Goal: Information Seeking & Learning: Learn about a topic

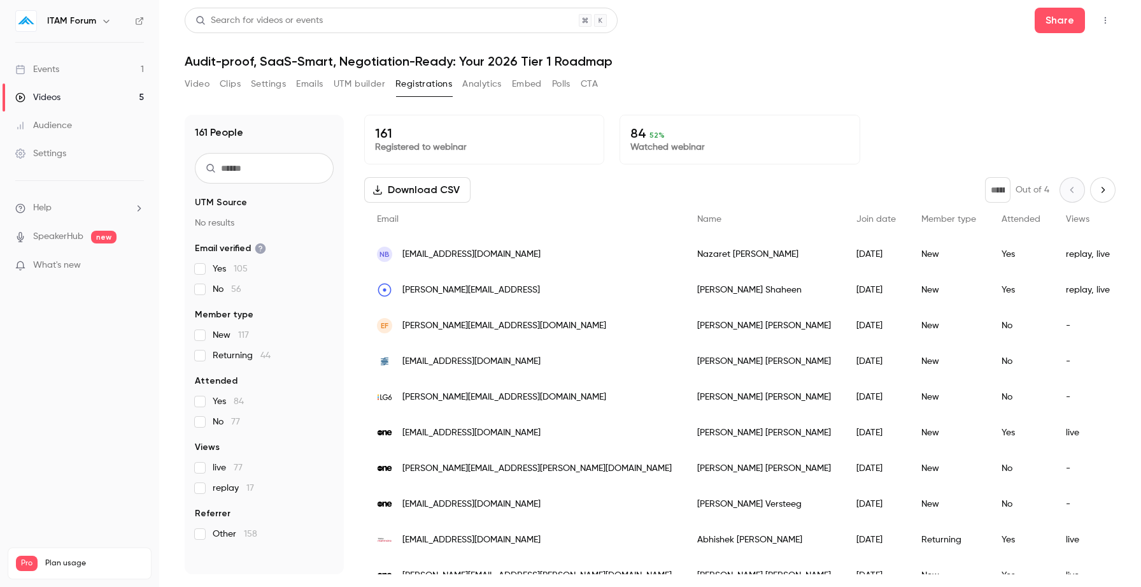
click at [63, 96] on link "Videos 5" at bounding box center [79, 97] width 159 height 28
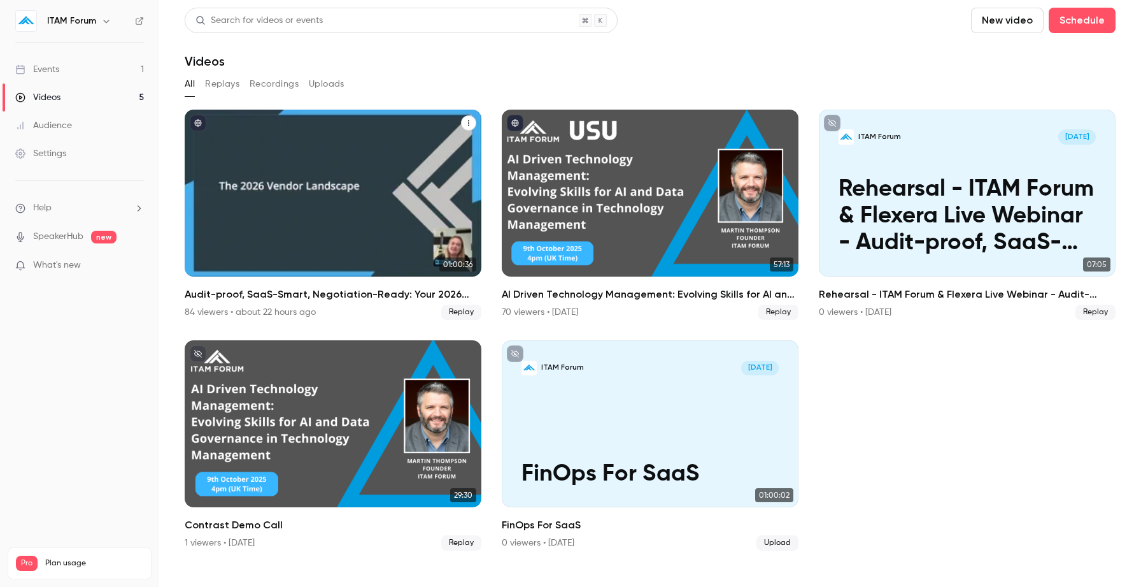
click at [306, 295] on h2 "Audit-proof, SaaS-Smart, Negotiation-Ready: Your 2026 Tier 1 Roadmap" at bounding box center [333, 294] width 297 height 15
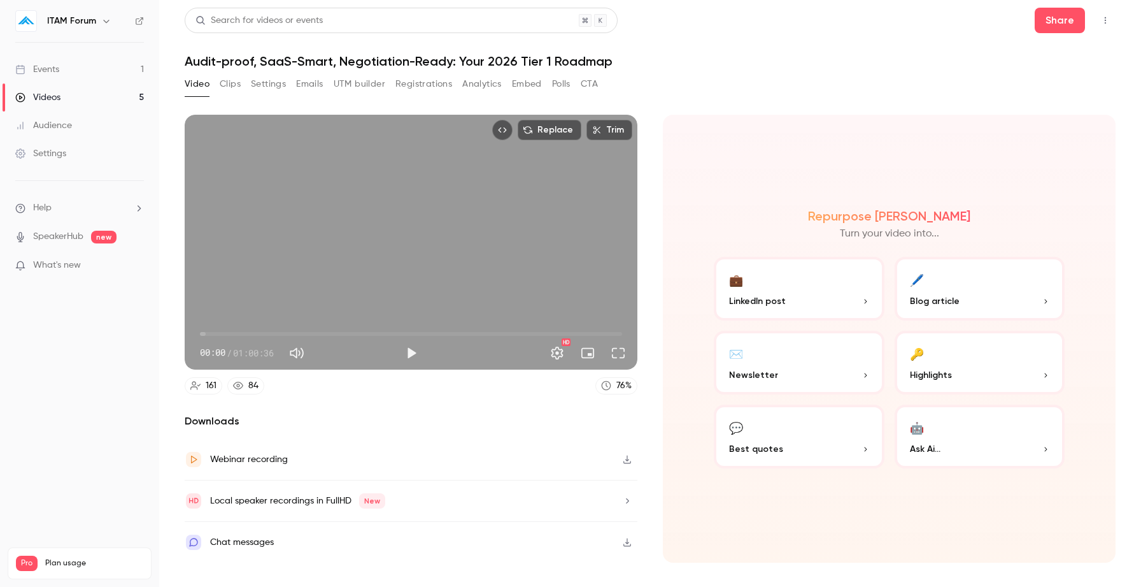
click at [408, 85] on button "Registrations" at bounding box center [423, 84] width 57 height 20
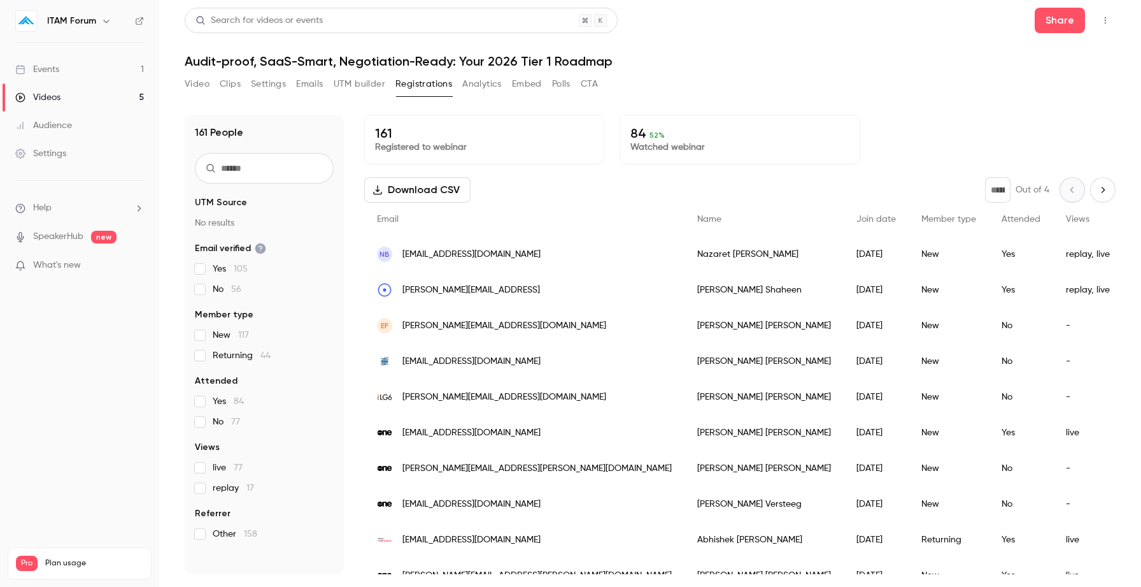
click at [201, 82] on button "Video" at bounding box center [197, 84] width 25 height 20
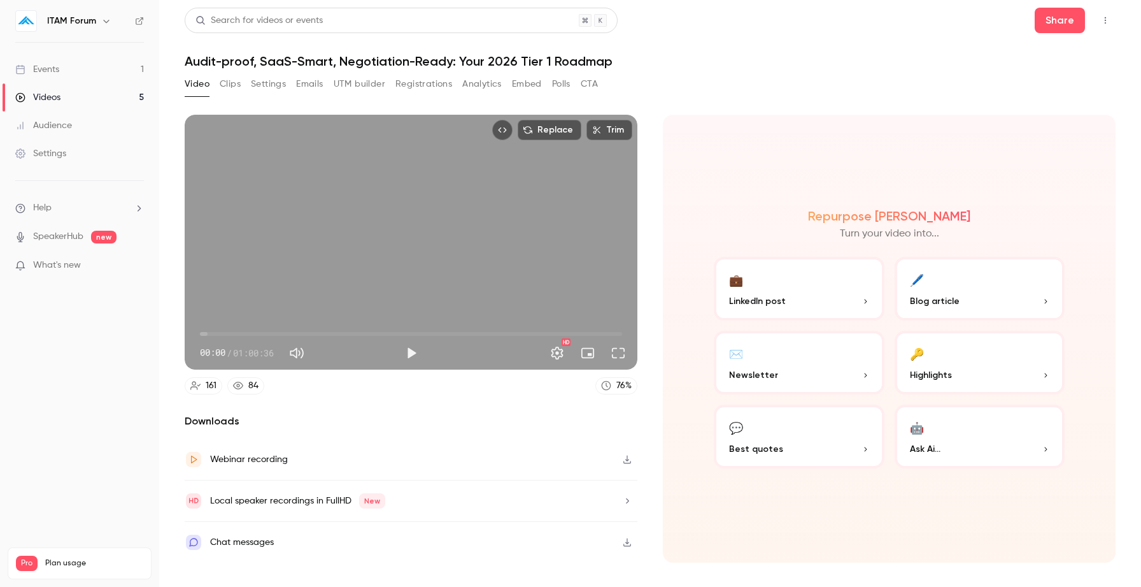
click at [87, 73] on link "Events 1" at bounding box center [79, 69] width 159 height 28
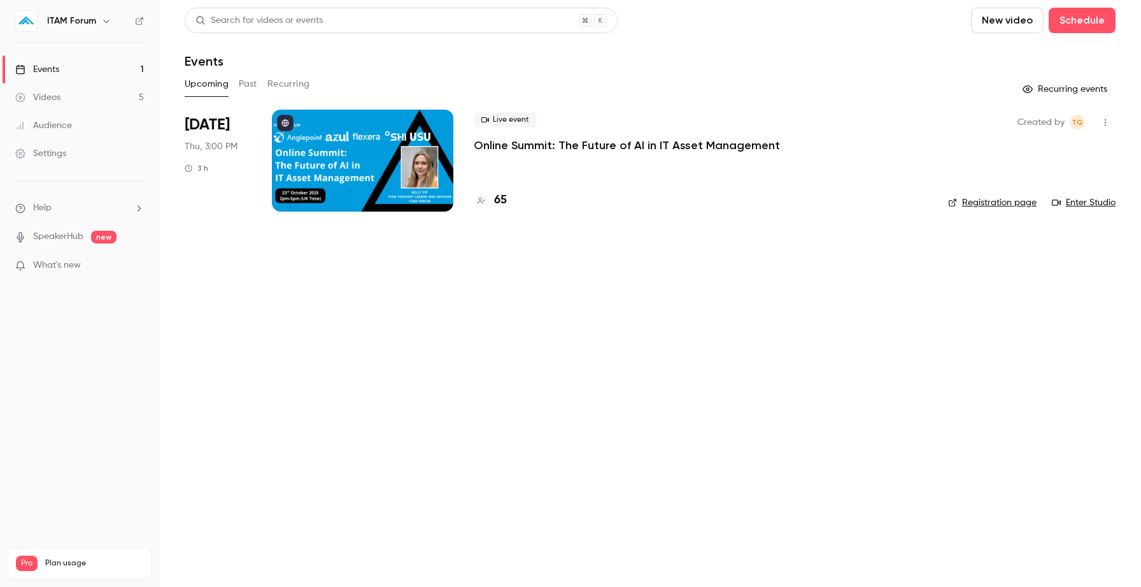
click at [250, 85] on button "Past" at bounding box center [248, 84] width 18 height 20
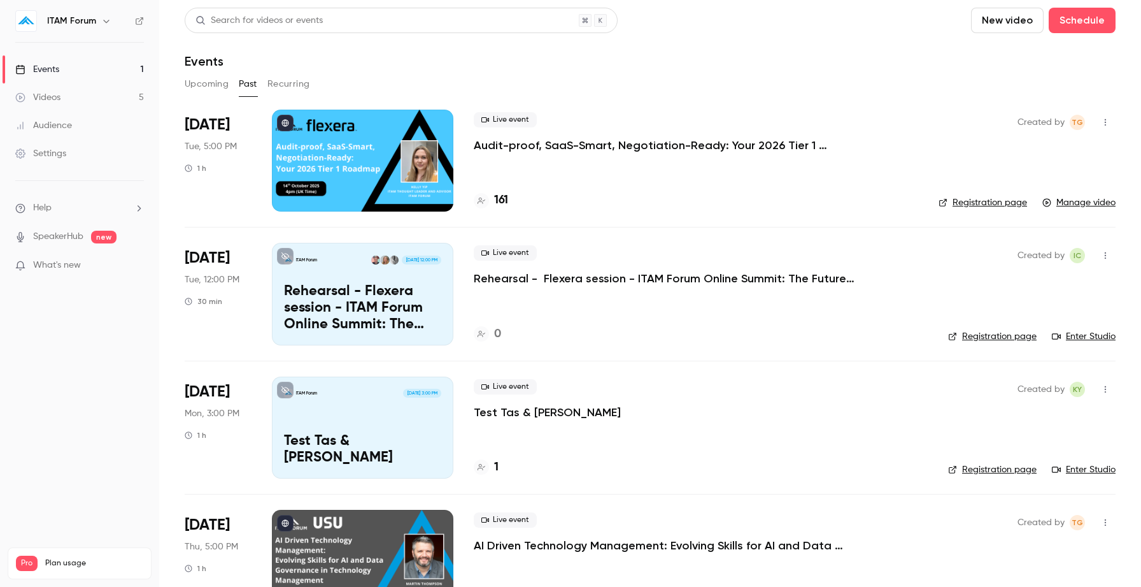
click at [995, 201] on link "Registration page" at bounding box center [983, 202] width 89 height 13
click at [206, 83] on button "Upcoming" at bounding box center [207, 84] width 44 height 20
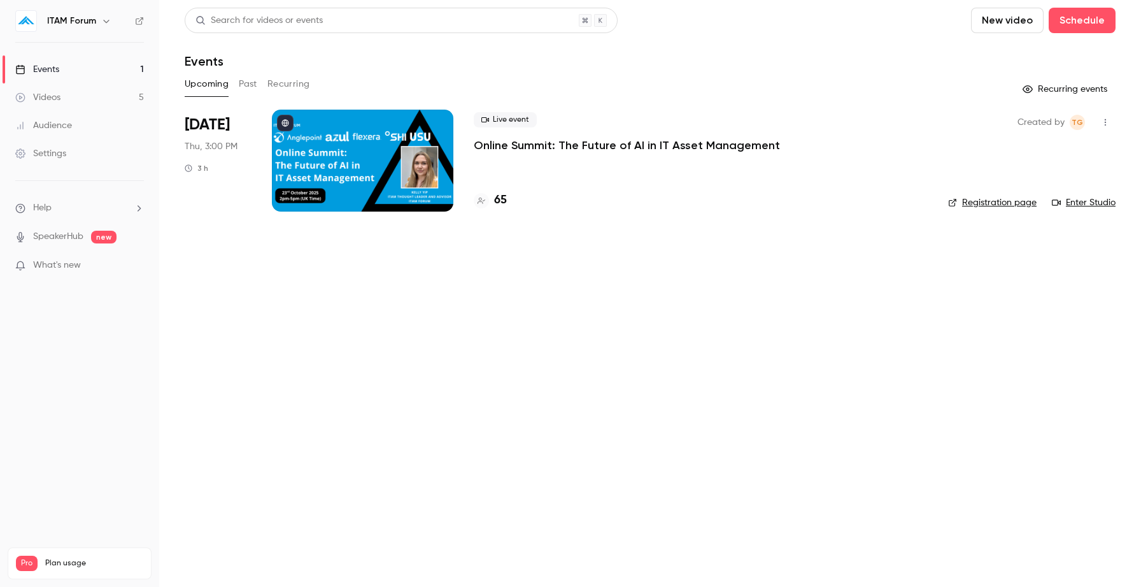
click at [978, 202] on link "Registration page" at bounding box center [992, 202] width 89 height 13
click at [113, 93] on link "Videos 5" at bounding box center [79, 97] width 159 height 28
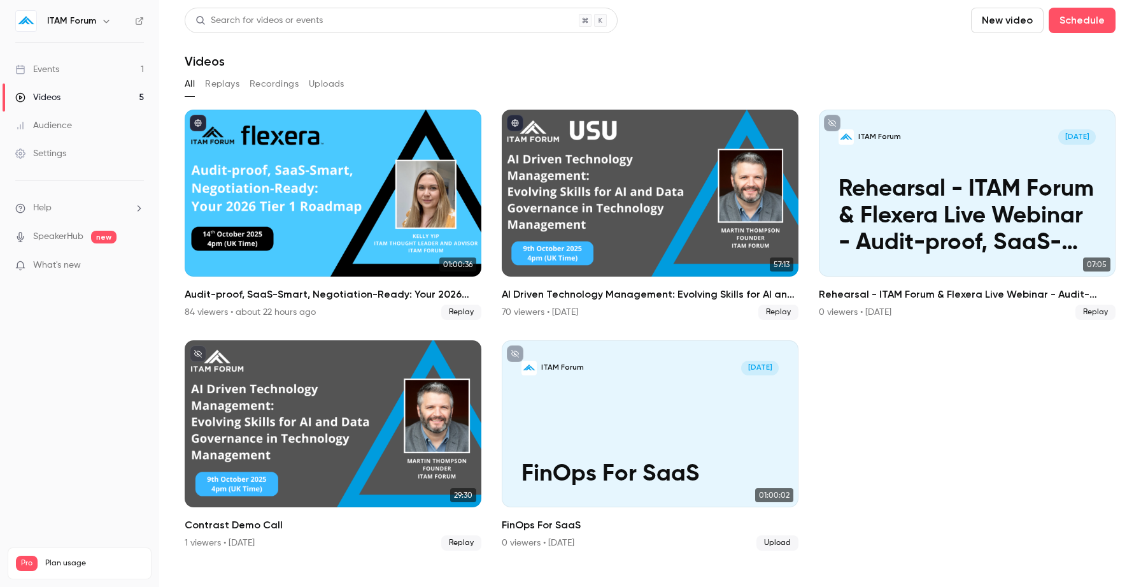
click at [106, 69] on link "Events 1" at bounding box center [79, 69] width 159 height 28
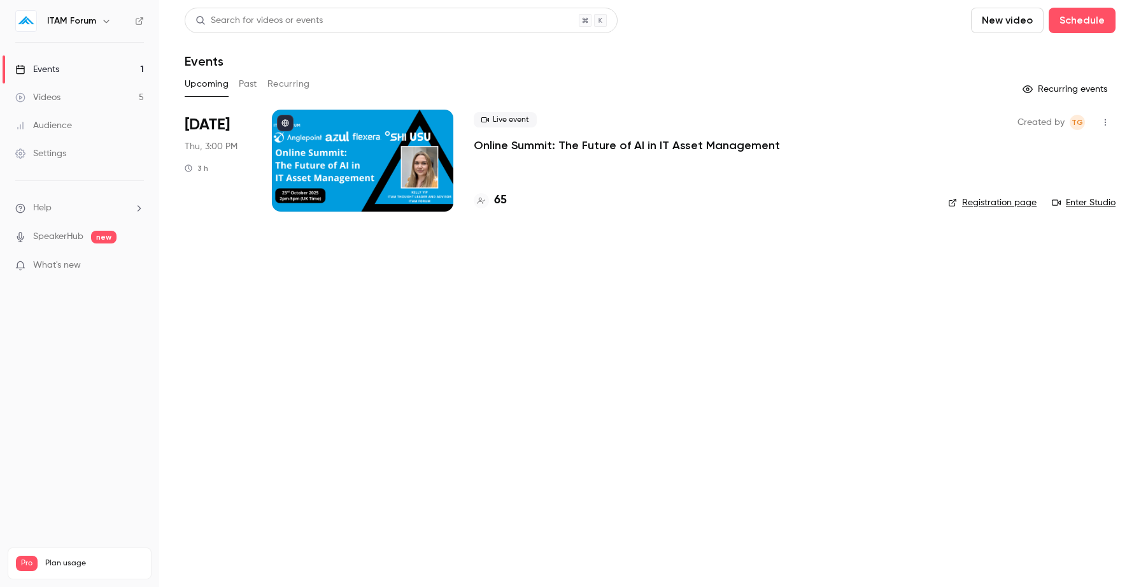
click at [245, 89] on button "Past" at bounding box center [248, 84] width 18 height 20
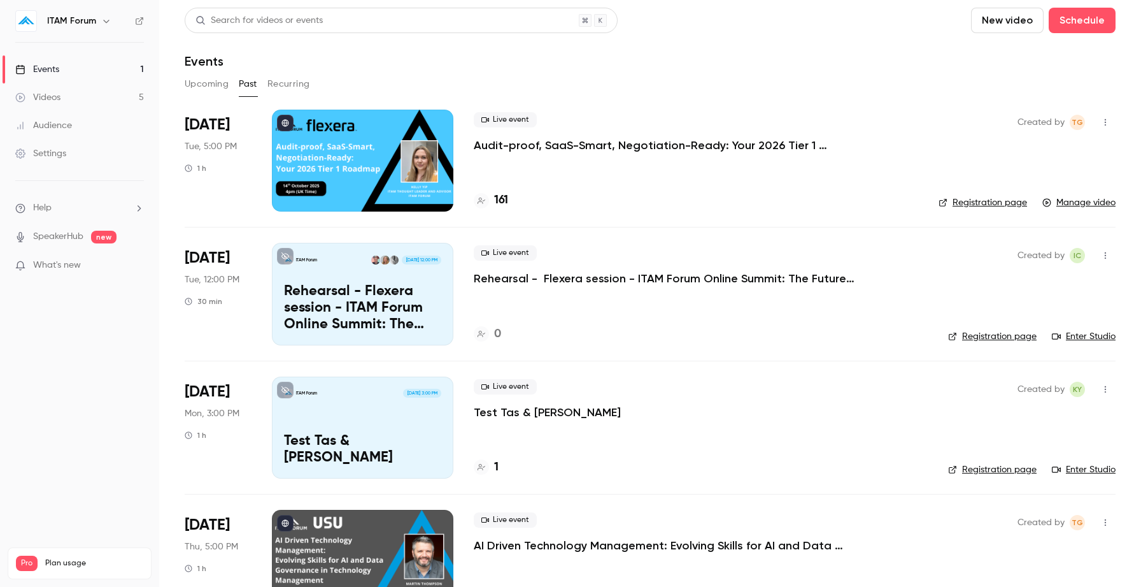
click at [517, 146] on p "Audit-proof, SaaS-Smart, Negotiation-Ready: Your 2026 Tier 1 Roadmap" at bounding box center [665, 145] width 382 height 15
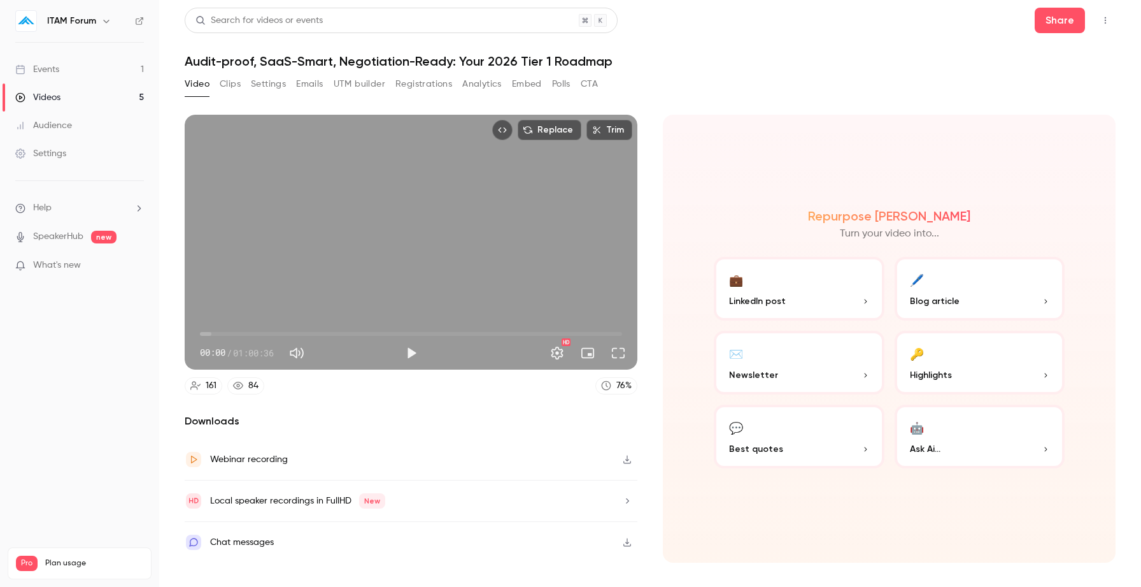
click at [627, 543] on icon "button" at bounding box center [627, 542] width 8 height 8
click at [269, 89] on button "Settings" at bounding box center [268, 84] width 35 height 20
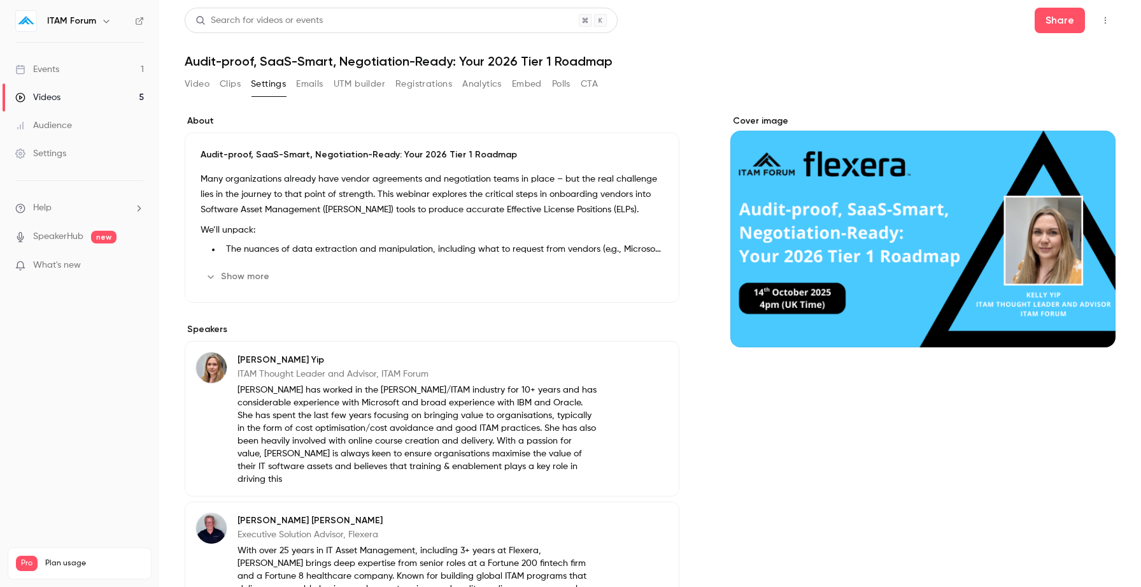
click at [313, 87] on button "Emails" at bounding box center [309, 84] width 27 height 20
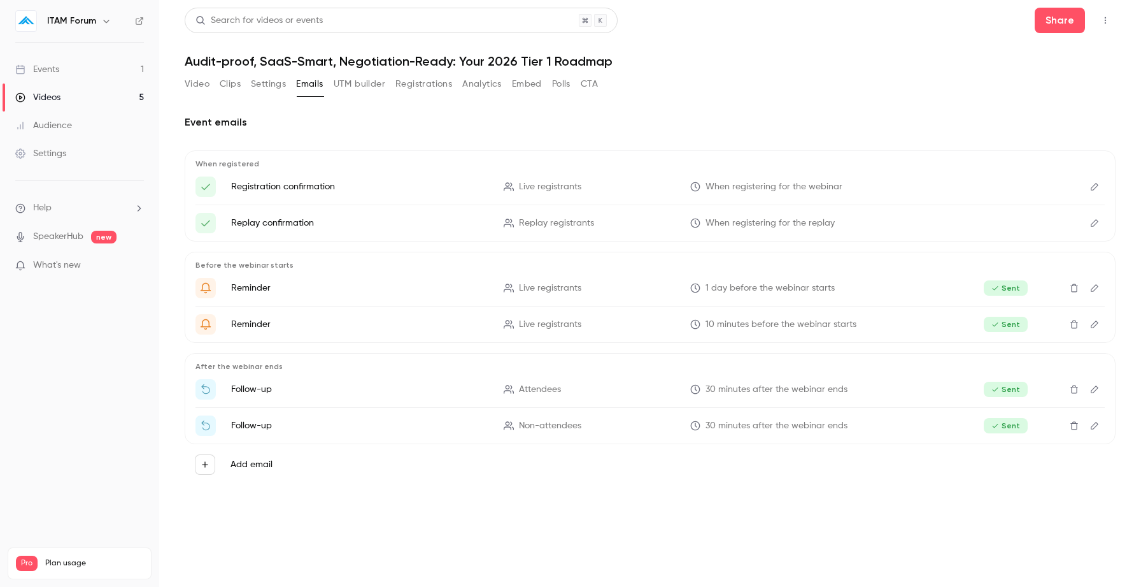
click at [439, 85] on button "Registrations" at bounding box center [423, 84] width 57 height 20
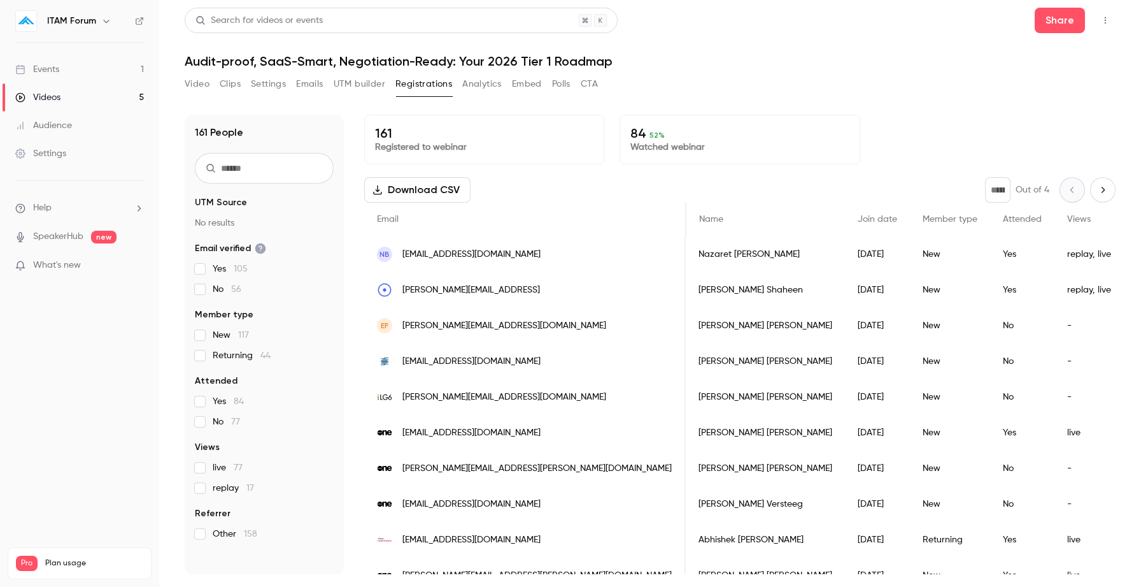
scroll to position [0, 6]
click at [484, 87] on button "Analytics" at bounding box center [481, 84] width 39 height 20
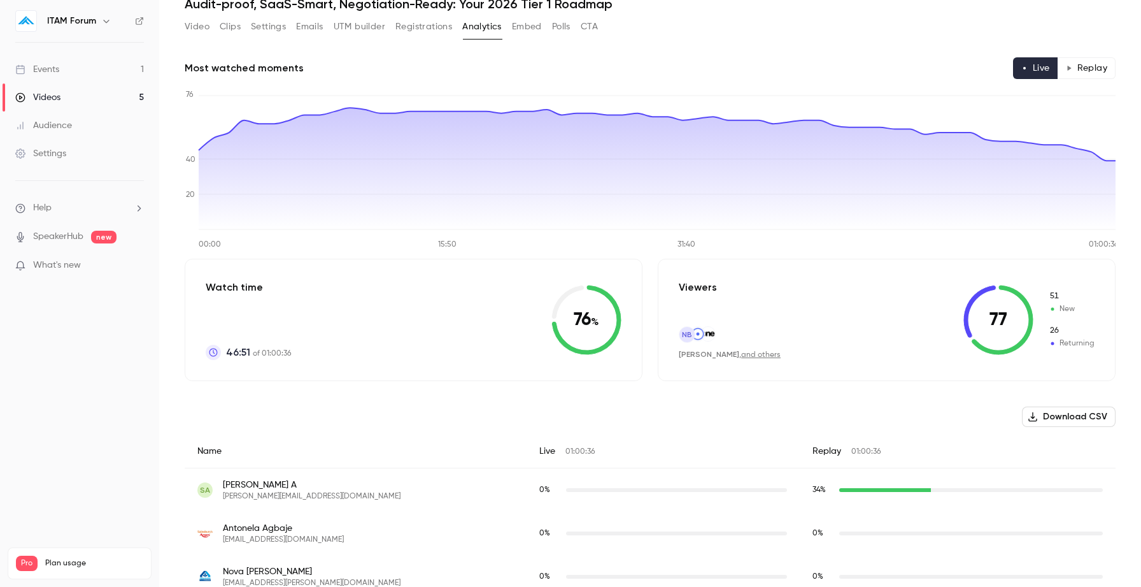
scroll to position [1, 0]
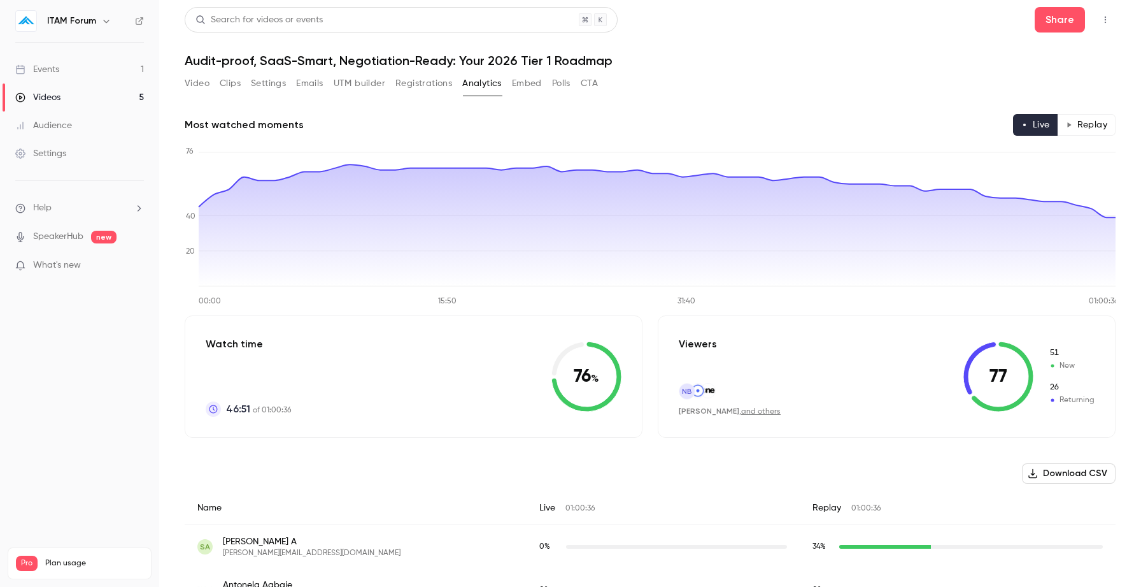
click at [534, 87] on button "Embed" at bounding box center [527, 83] width 30 height 20
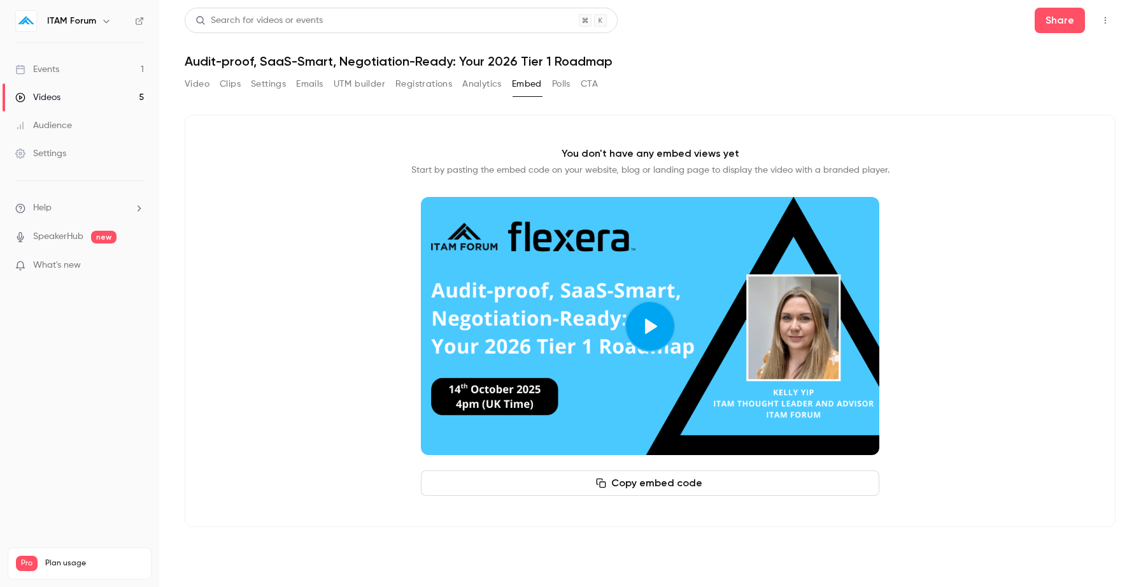
click at [563, 88] on button "Polls" at bounding box center [561, 84] width 18 height 20
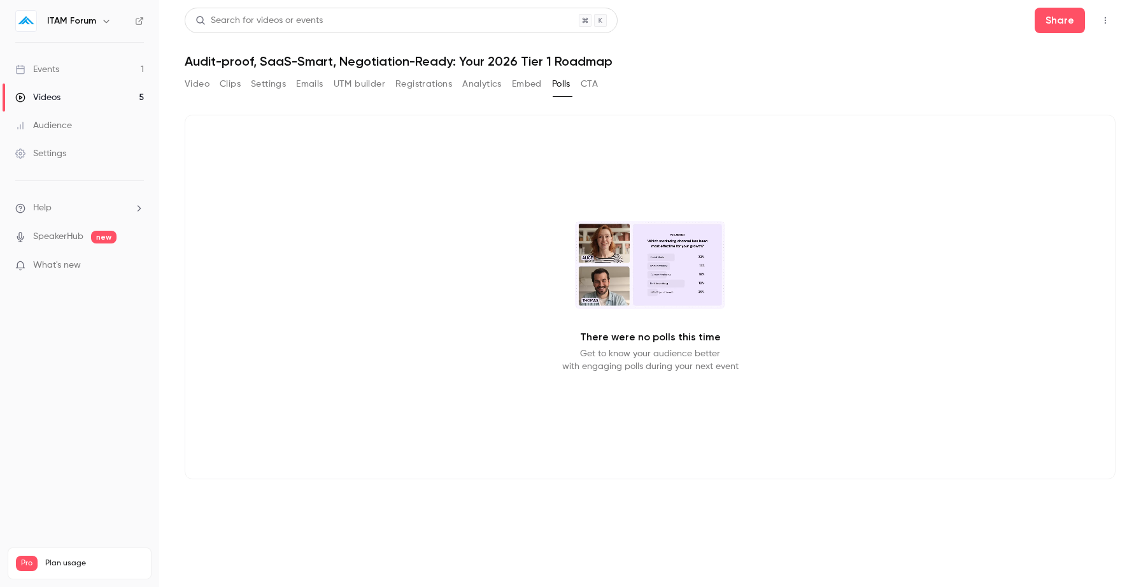
click at [597, 87] on button "CTA" at bounding box center [589, 84] width 17 height 20
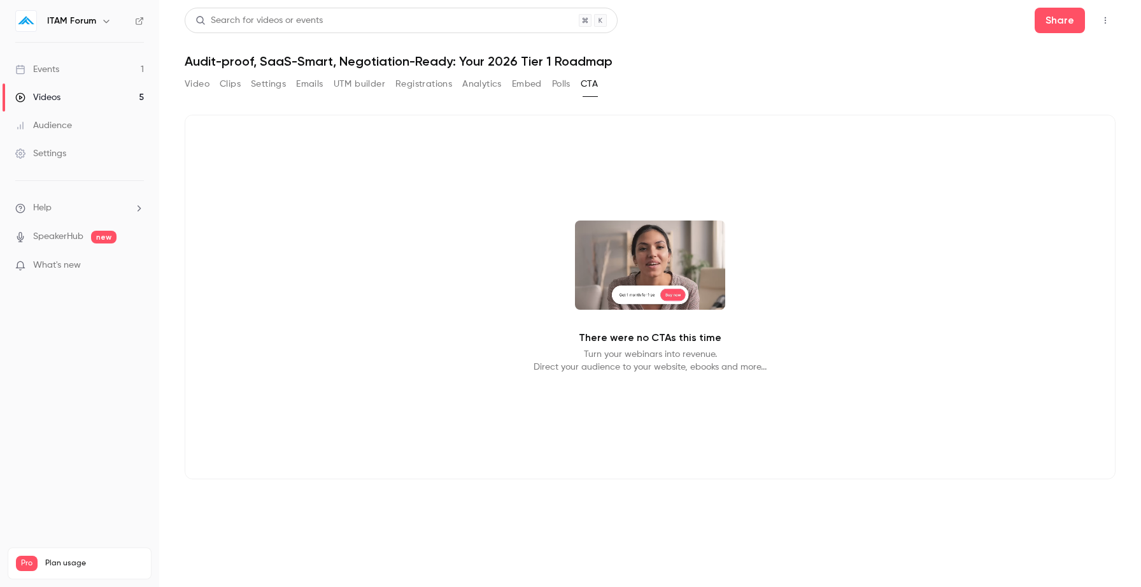
click at [78, 100] on link "Videos 5" at bounding box center [79, 97] width 159 height 28
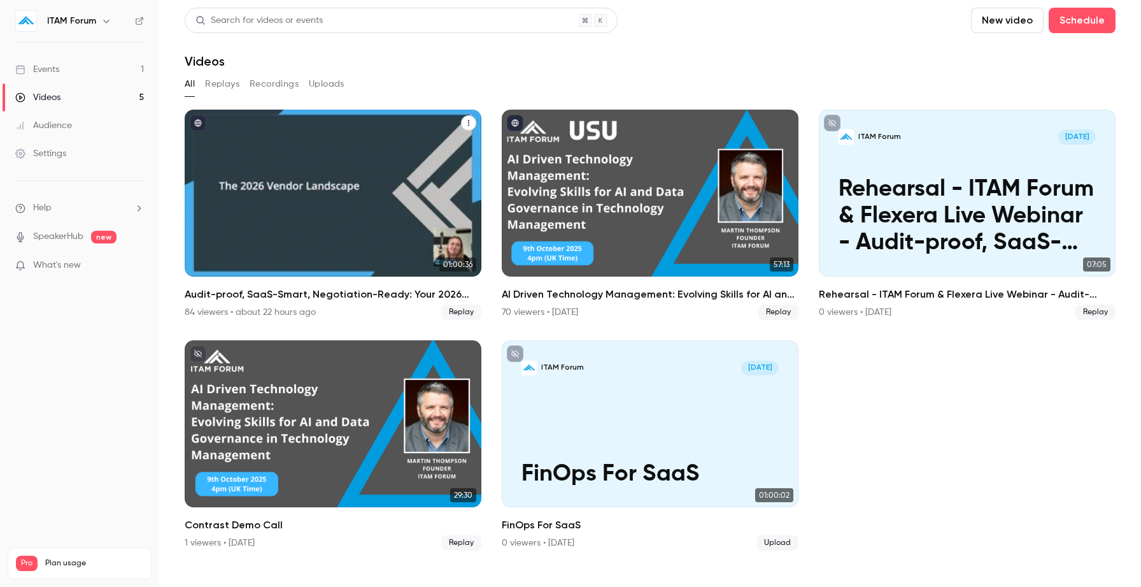
click at [362, 176] on div "Audit-proof, SaaS-Smart, Negotiation-Ready: Your 2026 Tier 1 Roadmap" at bounding box center [333, 193] width 297 height 167
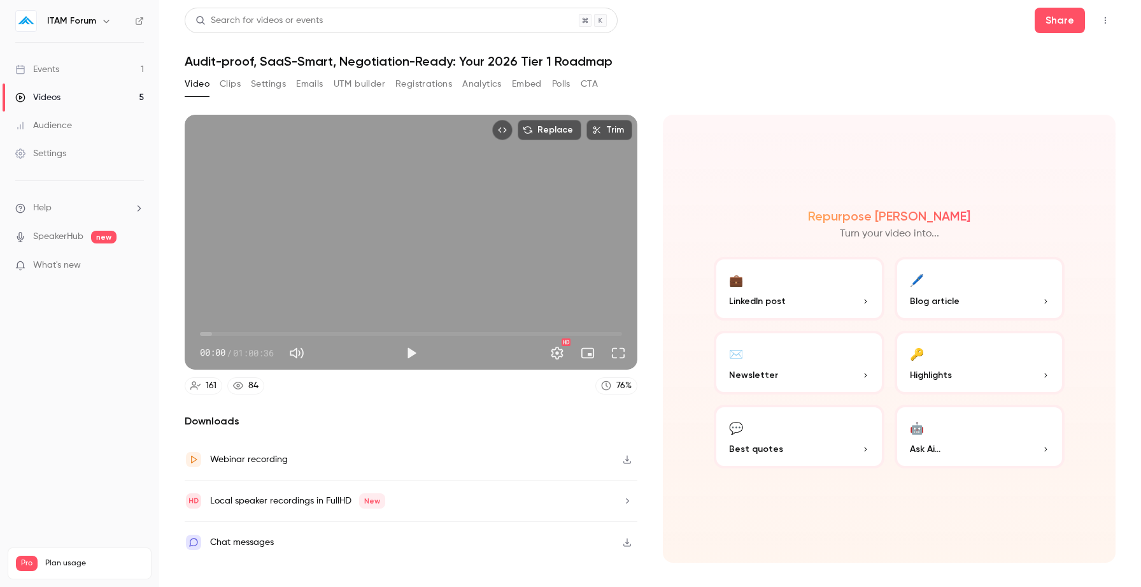
click at [411, 355] on button "Play" at bounding box center [411, 352] width 25 height 25
click at [323, 330] on span "00:28" at bounding box center [411, 334] width 422 height 20
click at [432, 332] on span "17:39" at bounding box center [411, 334] width 422 height 20
click at [547, 334] on span "33:23" at bounding box center [411, 334] width 422 height 20
click at [583, 334] on span "49:53" at bounding box center [411, 334] width 422 height 20
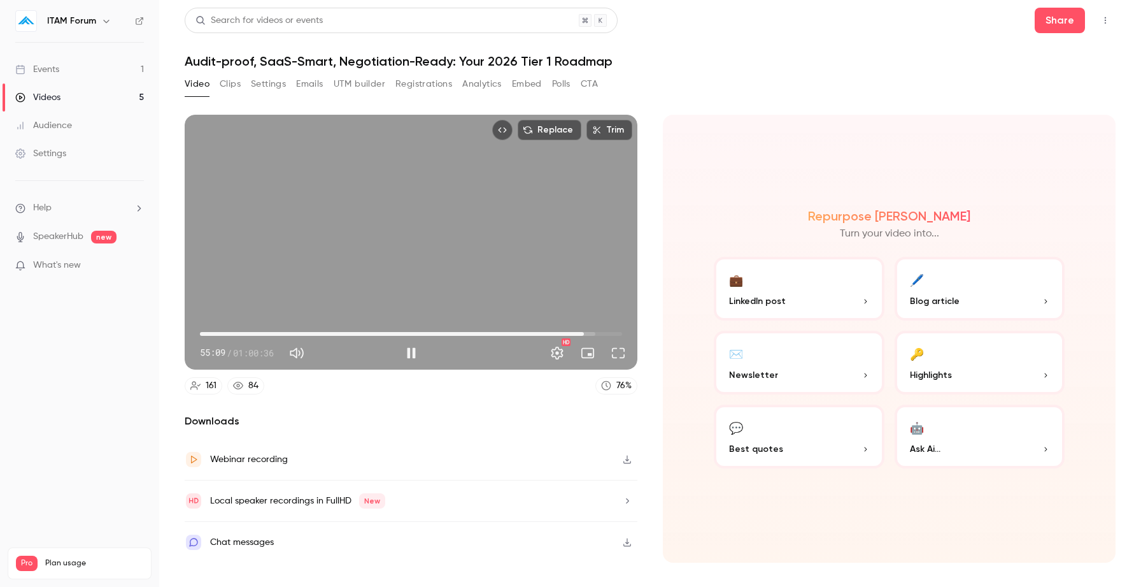
click at [595, 334] on span "55:09" at bounding box center [411, 334] width 422 height 20
click at [592, 333] on span "56:18" at bounding box center [592, 334] width 4 height 4
click at [590, 333] on span "55:56" at bounding box center [590, 334] width 4 height 4
click at [408, 357] on button "Pause" at bounding box center [411, 352] width 25 height 25
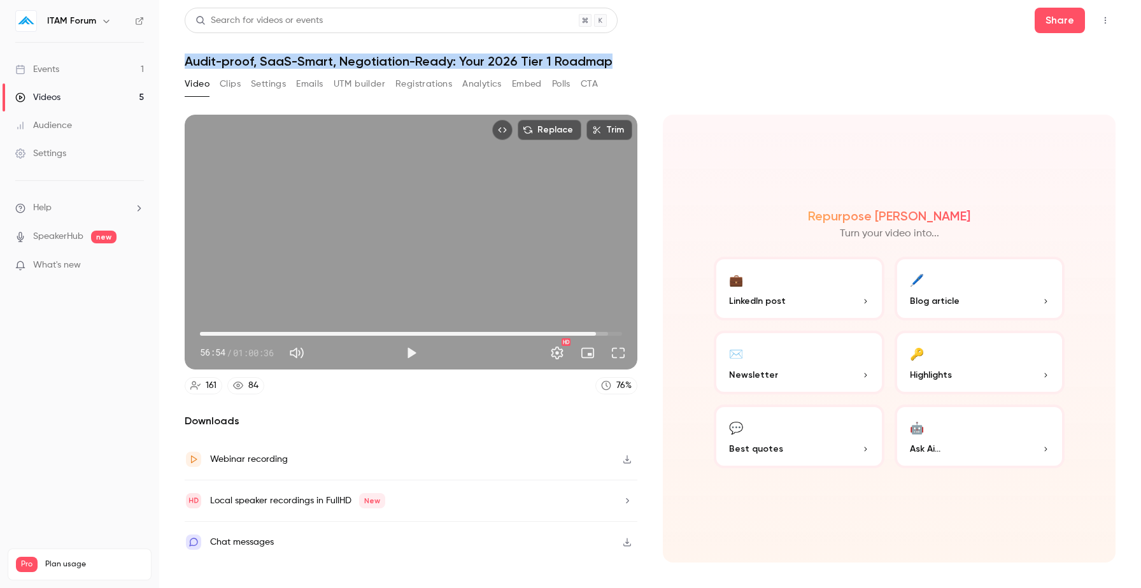
drag, startPoint x: 188, startPoint y: 62, endPoint x: 630, endPoint y: 60, distance: 442.0
click at [630, 60] on h1 "Audit-proof, SaaS-Smart, Negotiation-Ready: Your 2026 Tier 1 Roadmap" at bounding box center [650, 60] width 931 height 15
copy h1 "Audit-proof, SaaS-Smart, Negotiation-Ready: Your 2026 Tier 1 Roadmap"
type input "******"
click at [440, 84] on button "Registrations" at bounding box center [423, 84] width 57 height 20
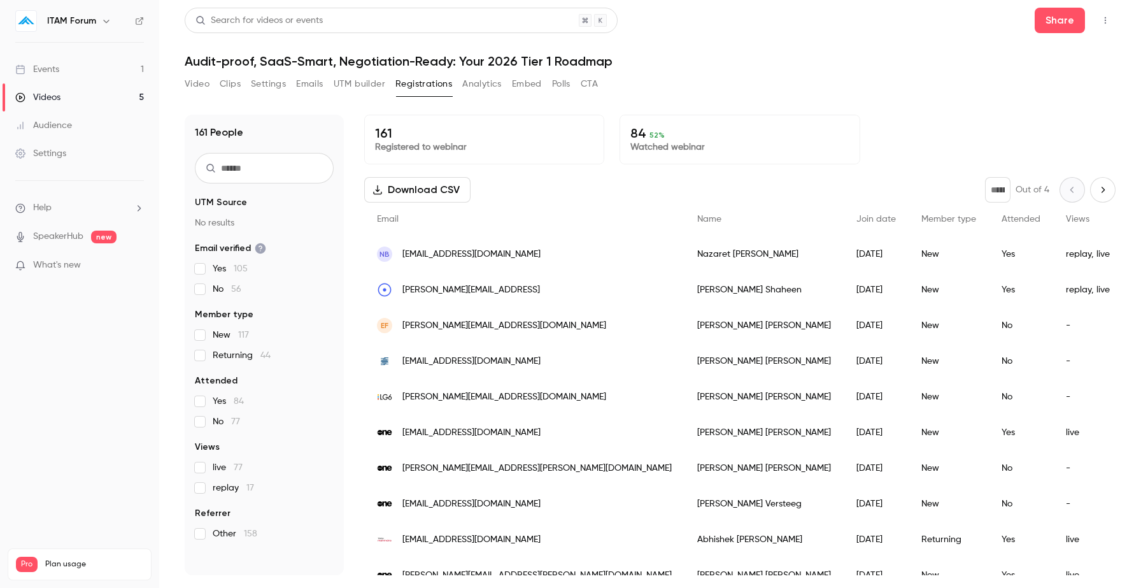
click at [697, 215] on span "Name" at bounding box center [709, 219] width 24 height 9
click at [697, 217] on span "Name" at bounding box center [709, 219] width 24 height 9
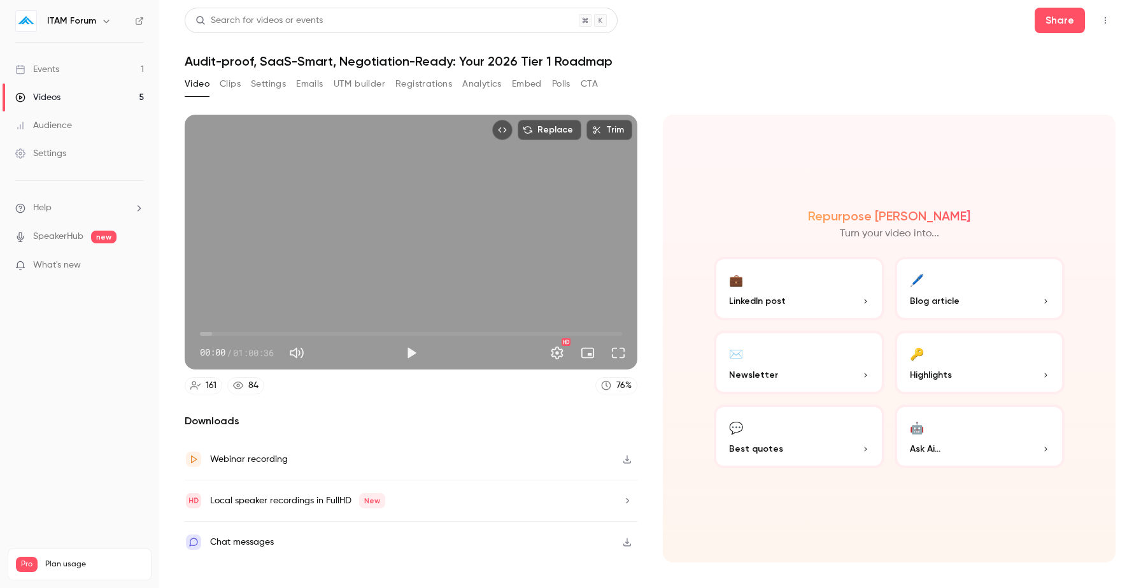
click at [418, 87] on button "Registrations" at bounding box center [423, 84] width 57 height 20
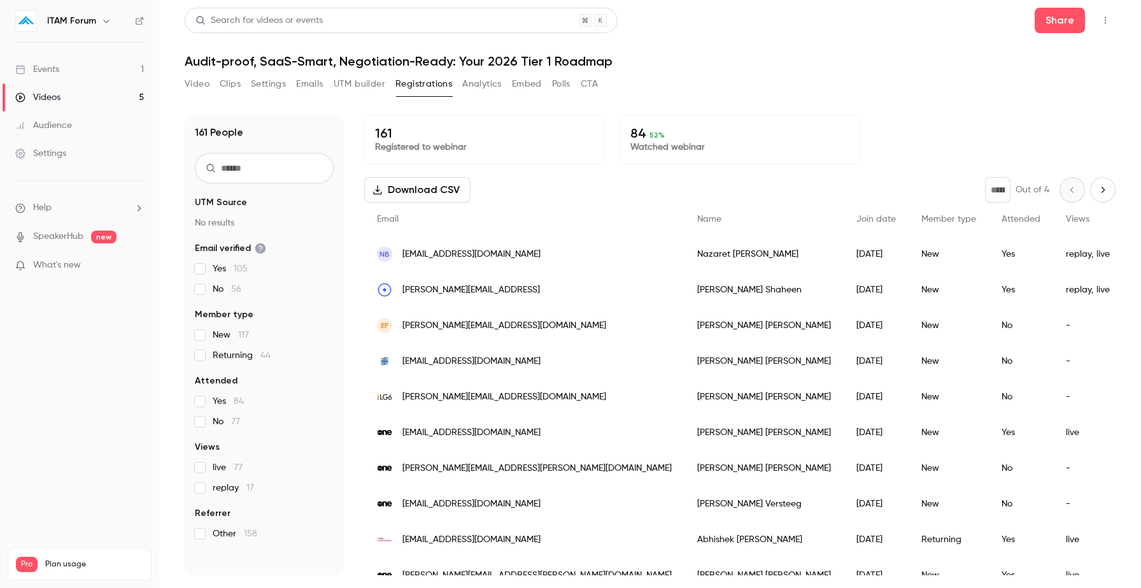
click at [1106, 196] on button "Next page" at bounding box center [1102, 189] width 25 height 25
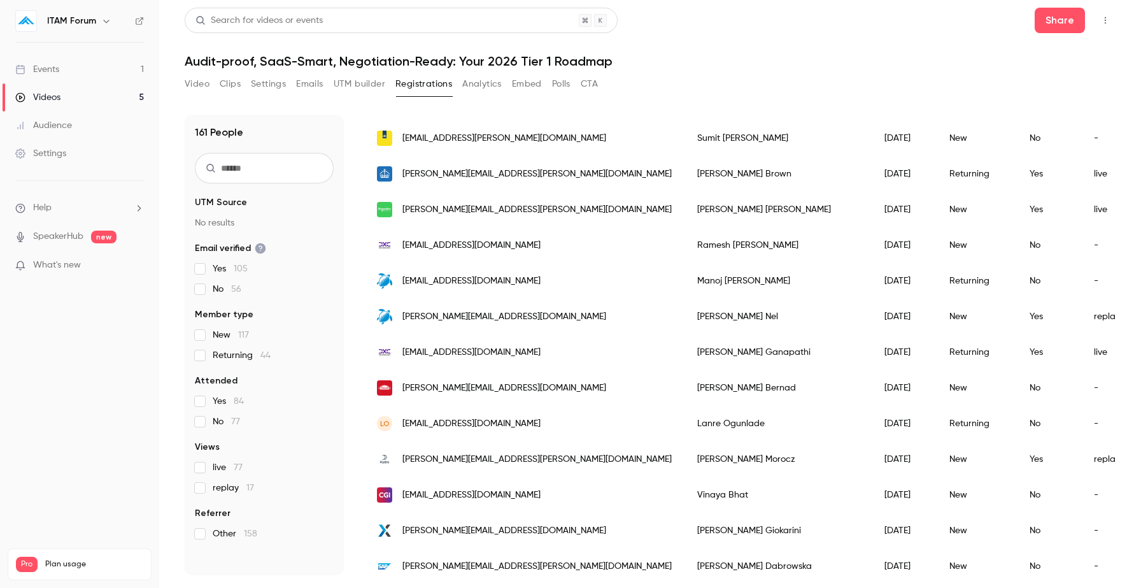
scroll to position [585, 0]
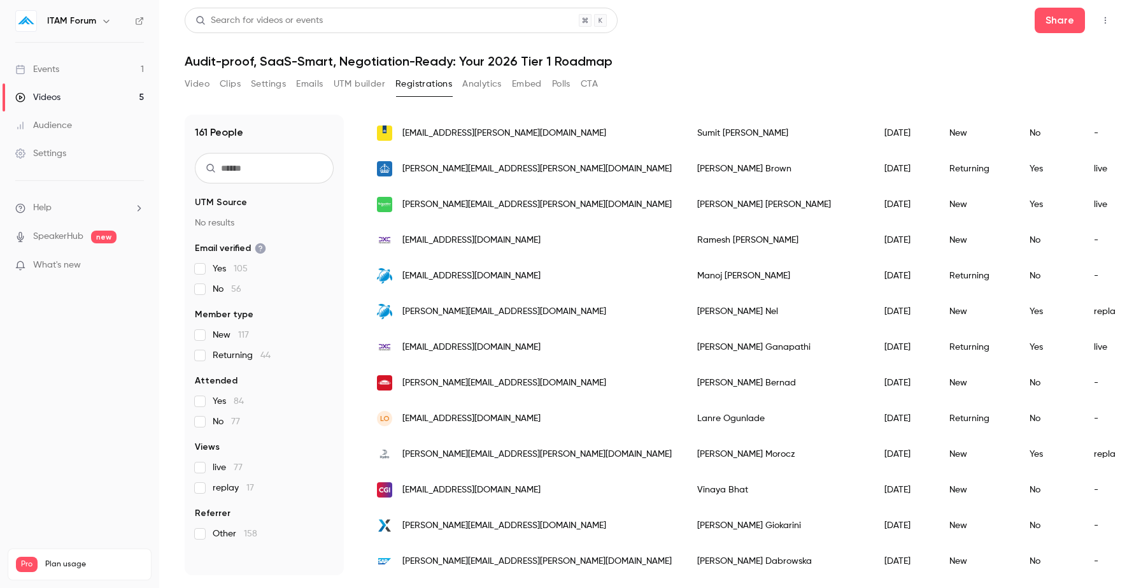
click at [1081, 316] on div "replay" at bounding box center [1115, 312] width 69 height 36
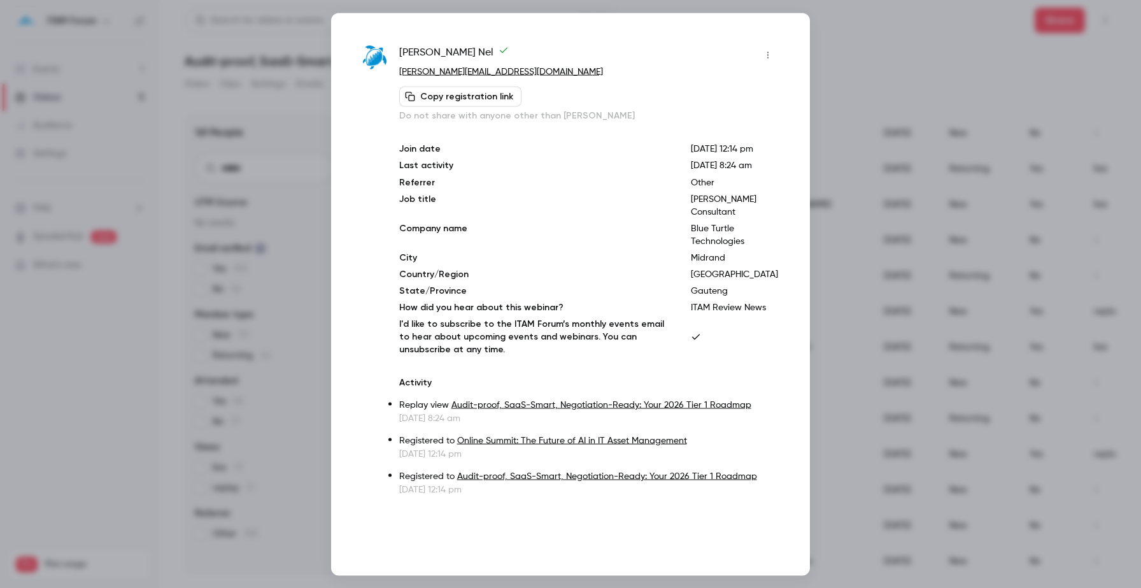
click at [771, 57] on icon "button" at bounding box center [768, 54] width 10 height 9
click at [680, 52] on div at bounding box center [570, 294] width 1141 height 588
click at [298, 392] on div at bounding box center [570, 294] width 1141 height 588
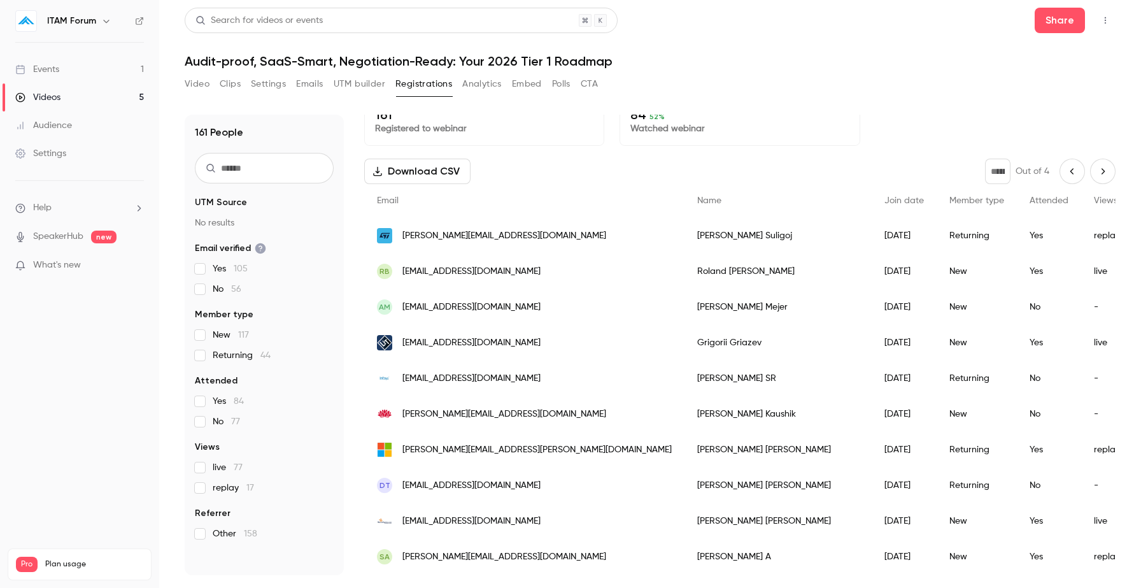
scroll to position [0, 0]
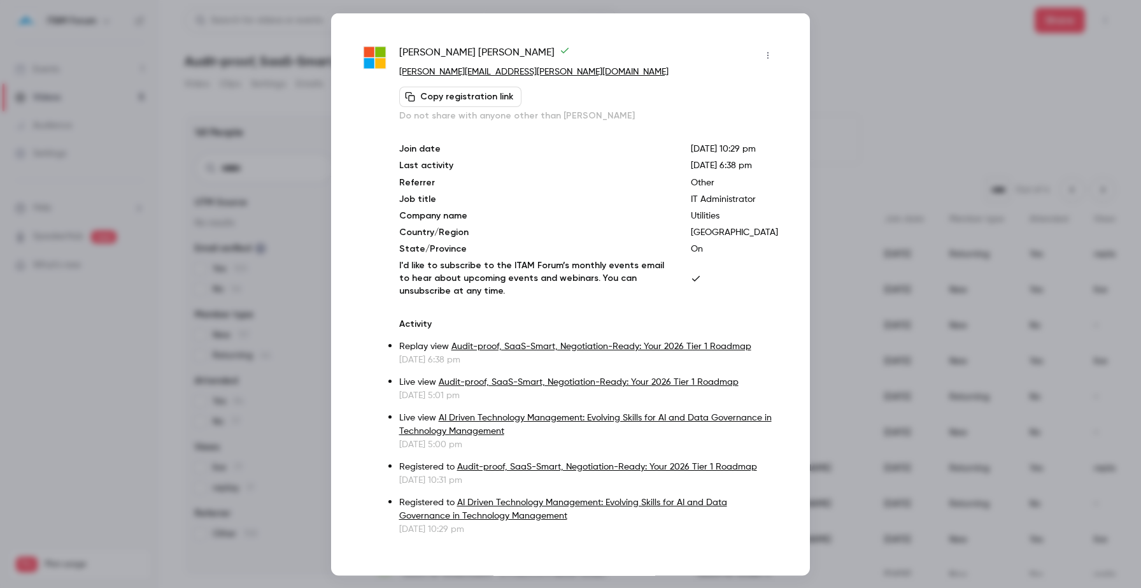
click at [280, 203] on div at bounding box center [570, 294] width 1141 height 588
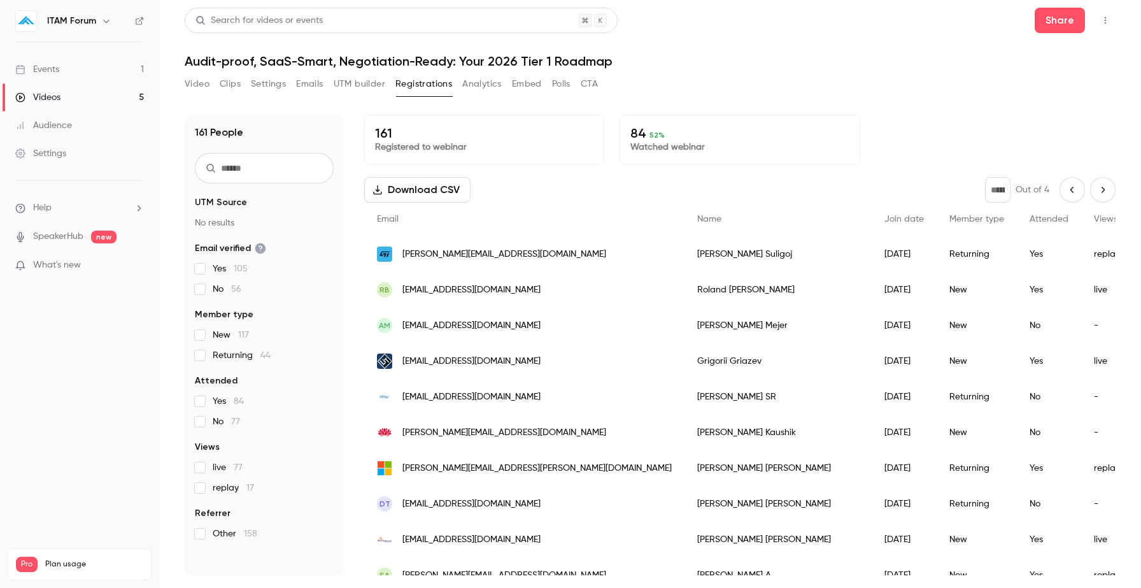
click at [1062, 192] on button "Previous page" at bounding box center [1072, 189] width 25 height 25
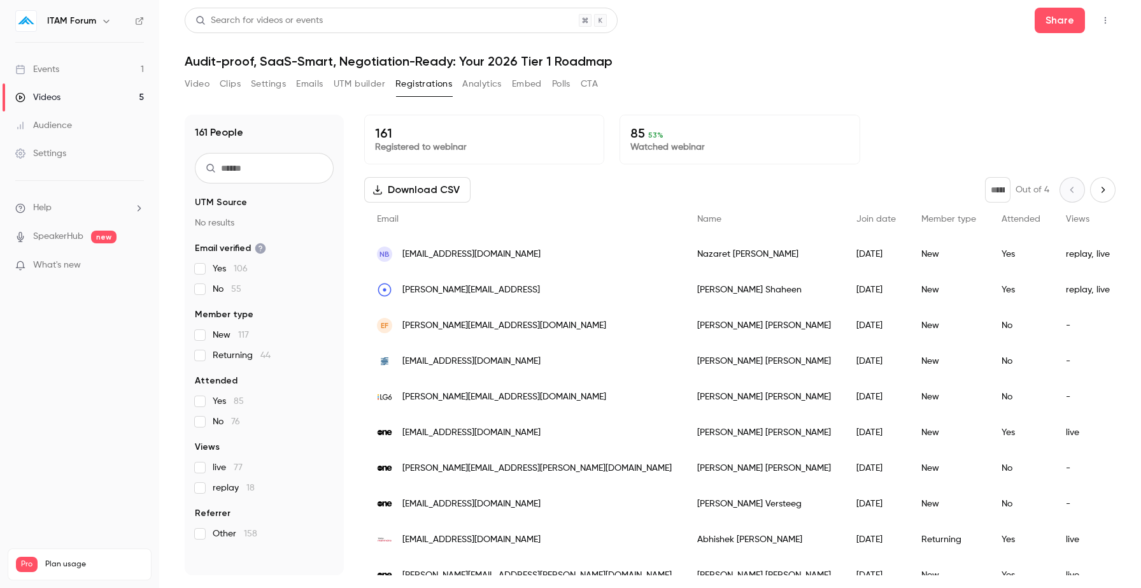
click at [1104, 196] on button "Next page" at bounding box center [1102, 189] width 25 height 25
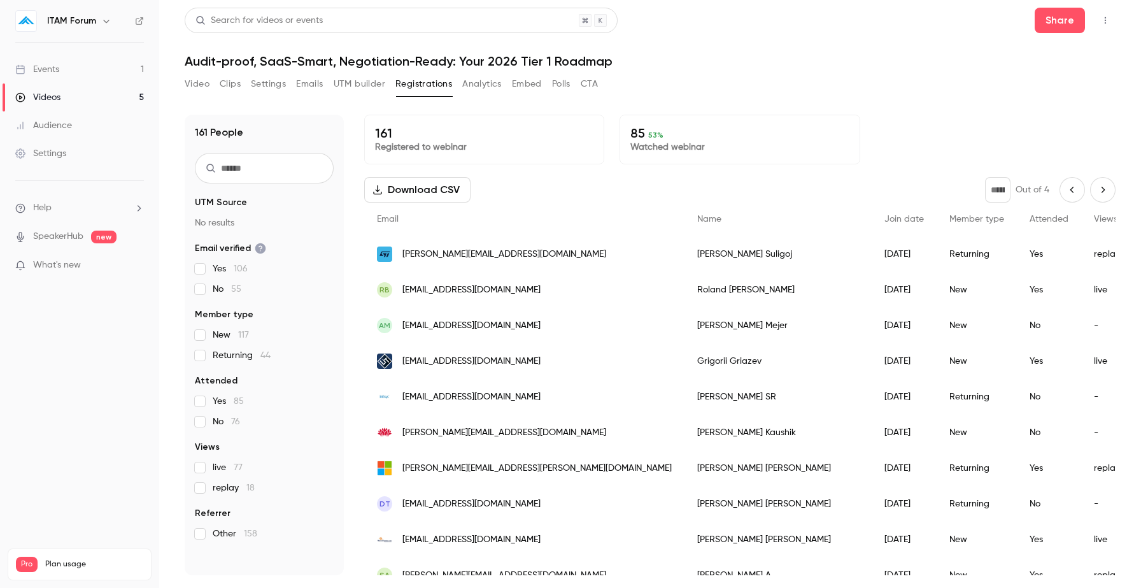
click at [1104, 196] on button "Next page" at bounding box center [1102, 189] width 25 height 25
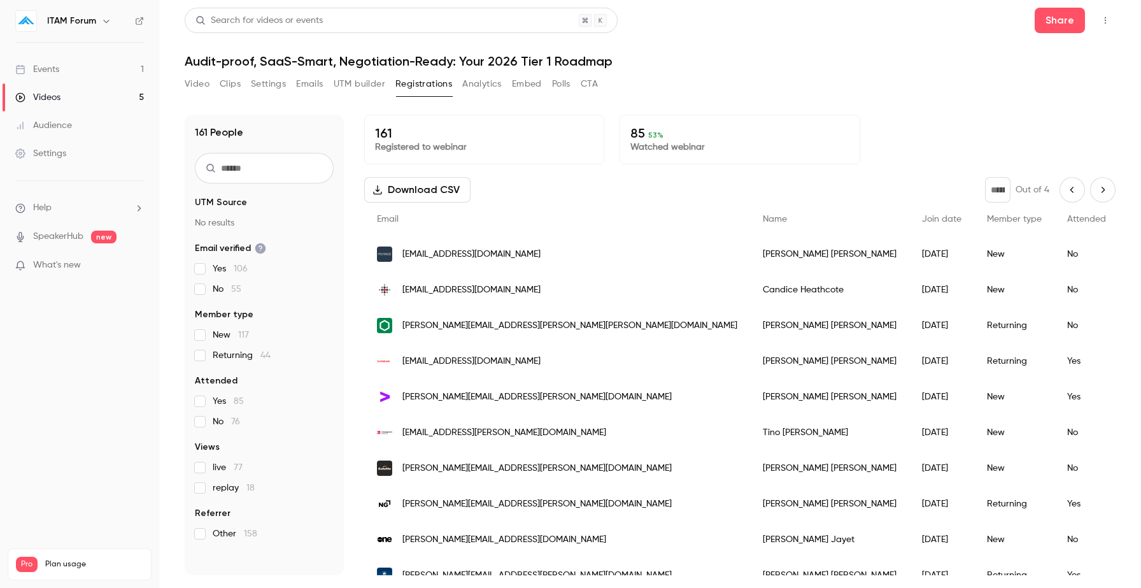
click at [1104, 196] on button "Next page" at bounding box center [1102, 189] width 25 height 25
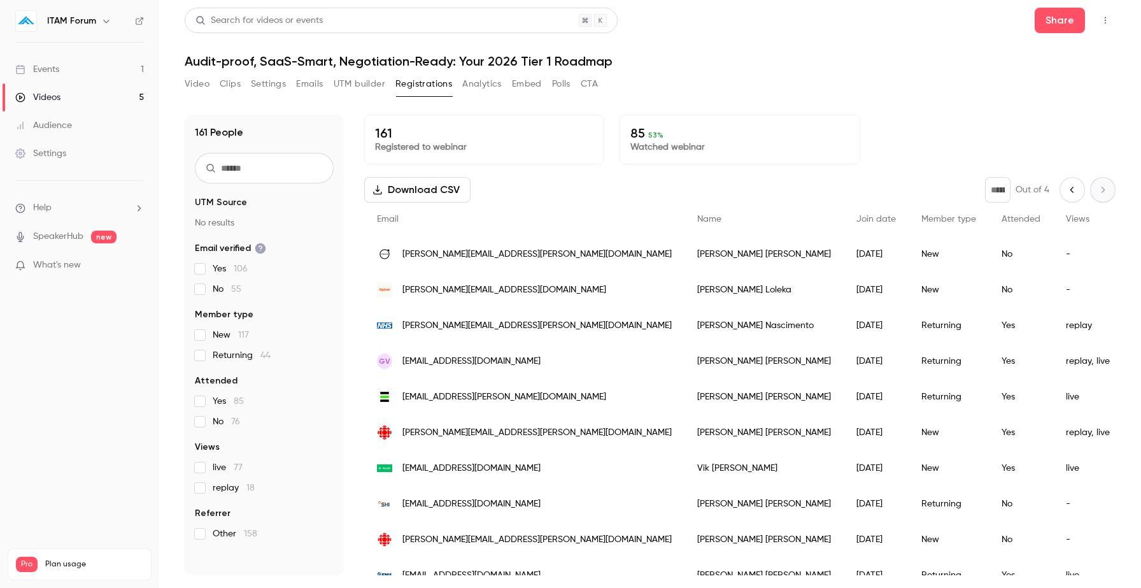
click at [1069, 192] on icon "Previous page" at bounding box center [1072, 190] width 14 height 10
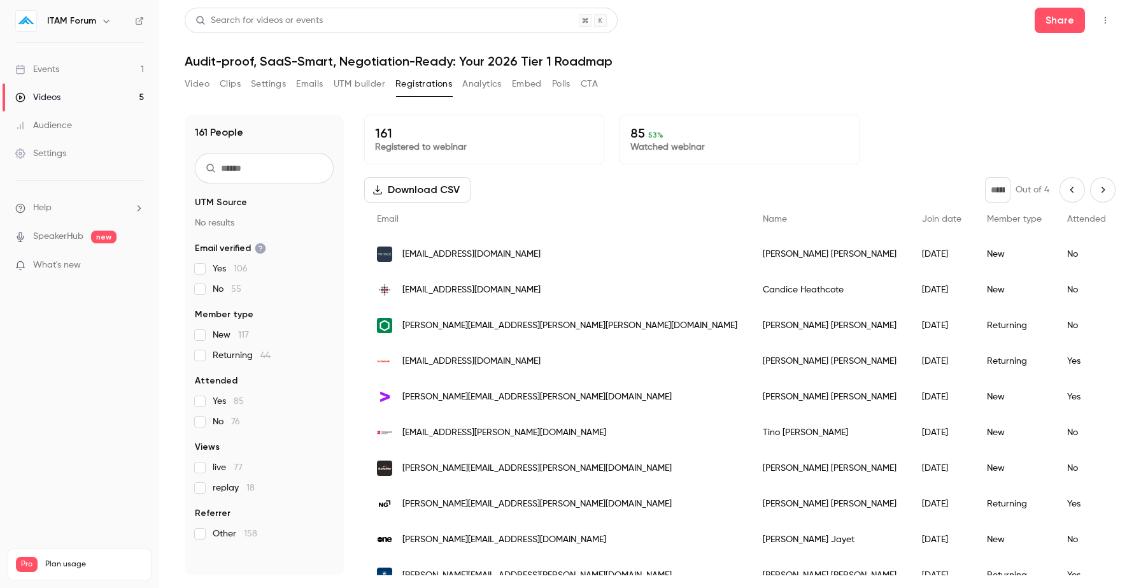
click at [1069, 189] on icon "Previous page" at bounding box center [1072, 190] width 14 height 10
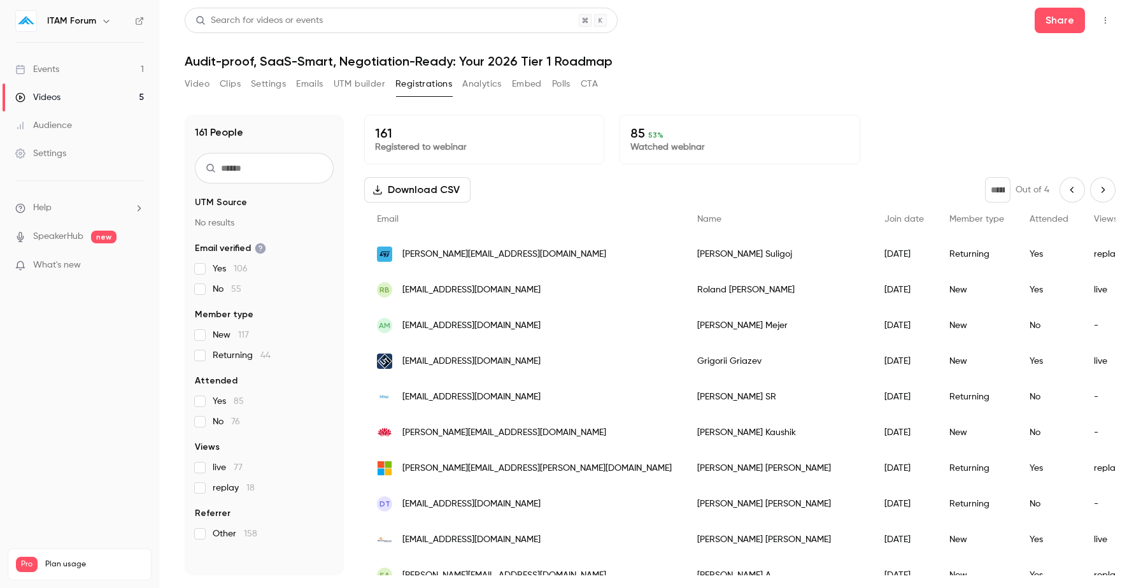
click at [1079, 190] on icon "Previous page" at bounding box center [1072, 190] width 14 height 10
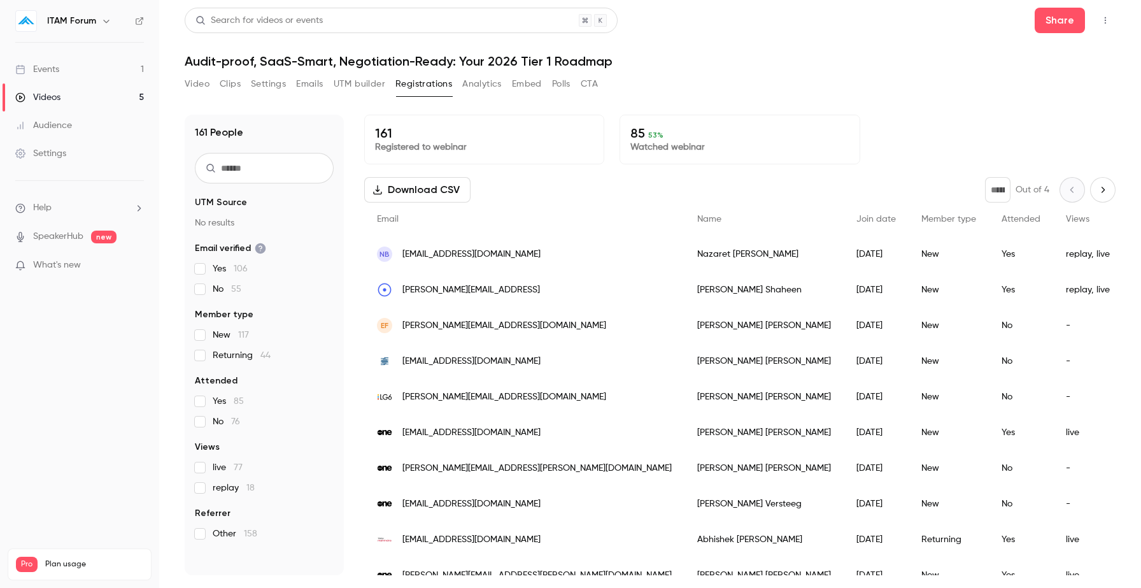
click at [1106, 191] on icon "Next page" at bounding box center [1103, 190] width 14 height 10
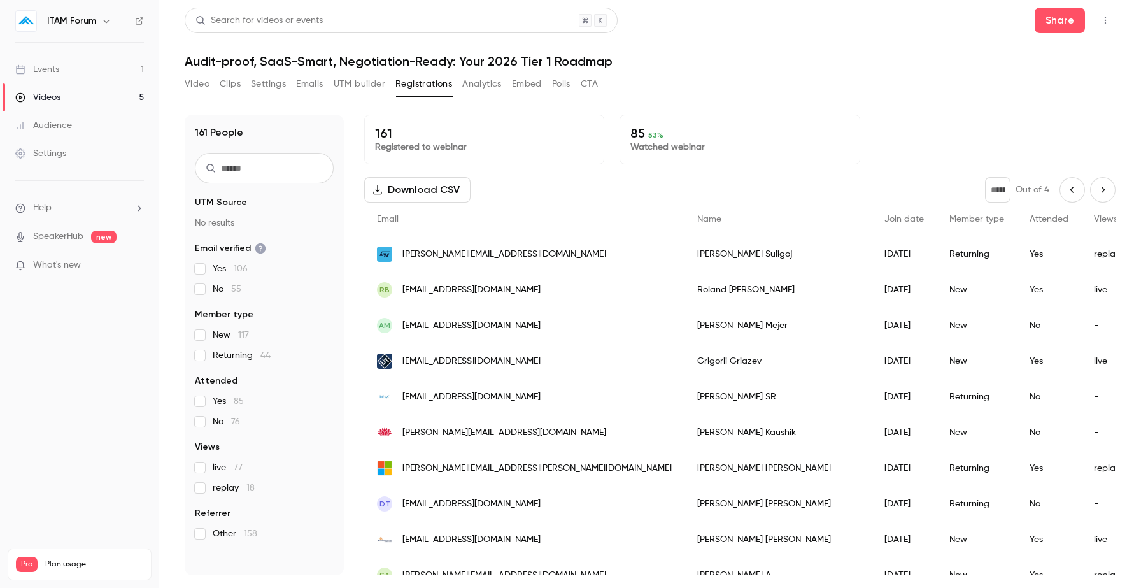
click at [1106, 191] on icon "Next page" at bounding box center [1103, 190] width 14 height 10
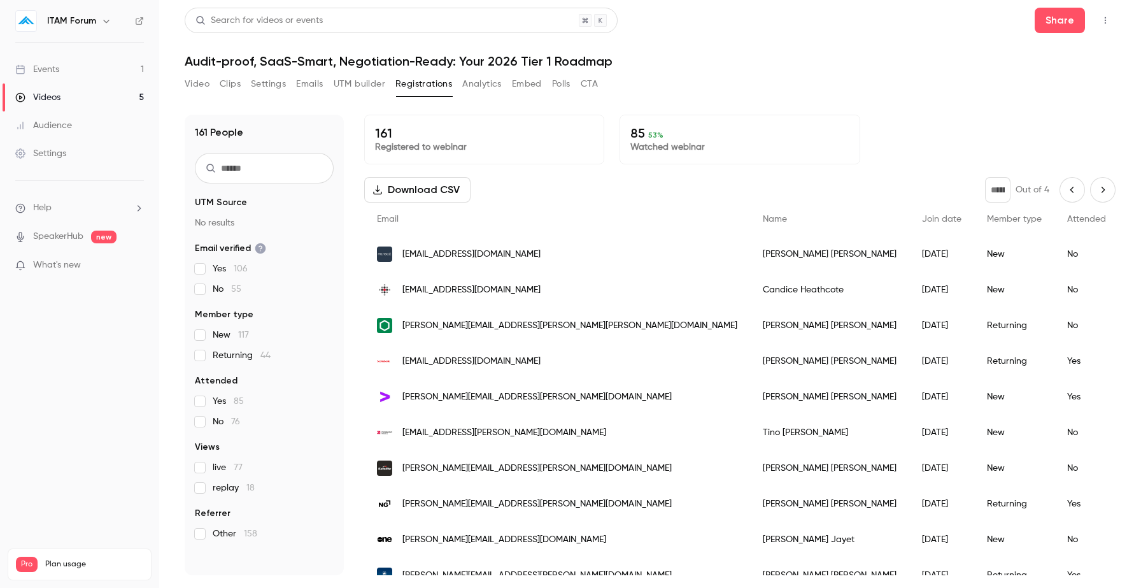
click at [1106, 198] on button "Next page" at bounding box center [1102, 189] width 25 height 25
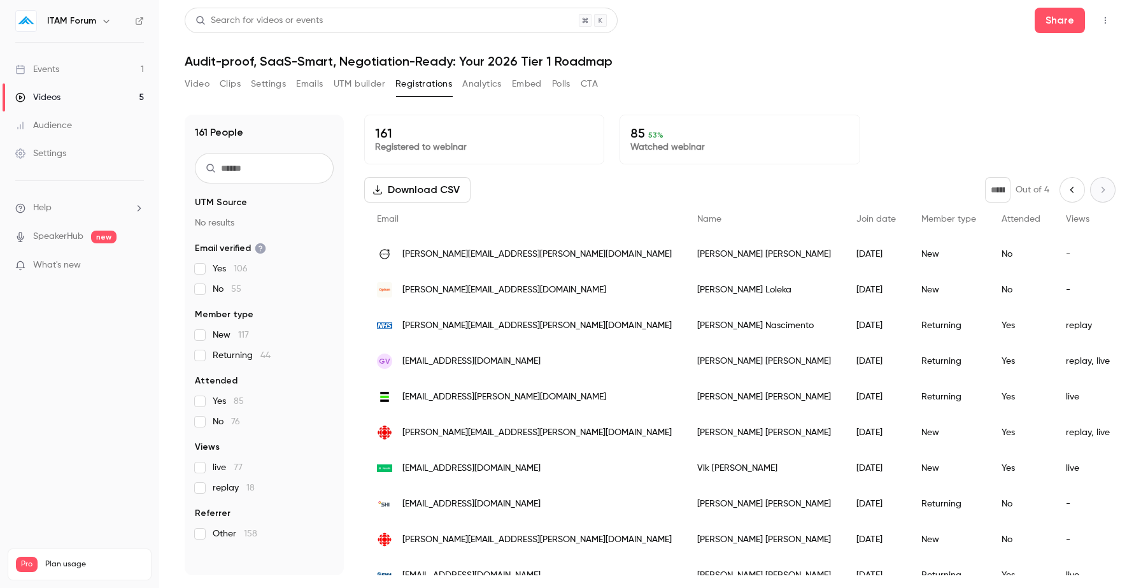
click at [1069, 192] on icon "Previous page" at bounding box center [1072, 190] width 14 height 10
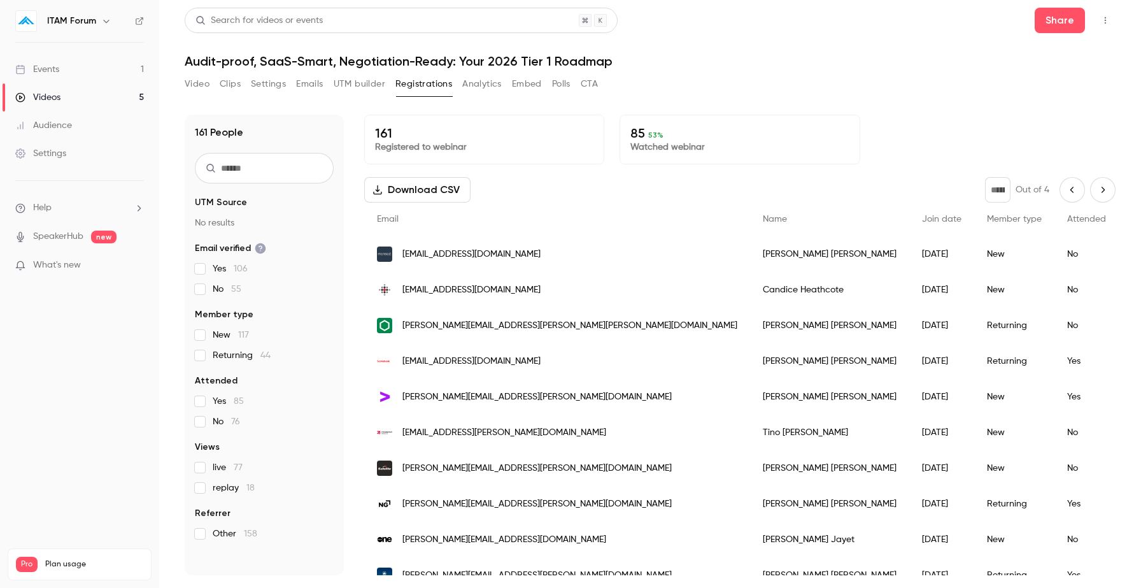
click at [1069, 192] on icon "Previous page" at bounding box center [1072, 190] width 14 height 10
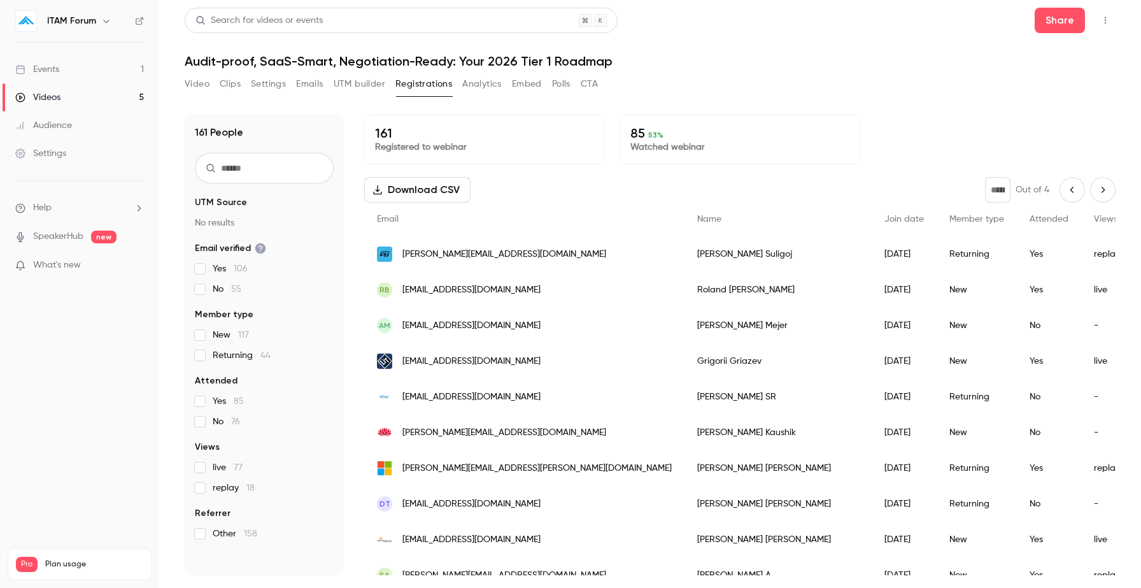
click at [1064, 196] on button "Previous page" at bounding box center [1072, 189] width 25 height 25
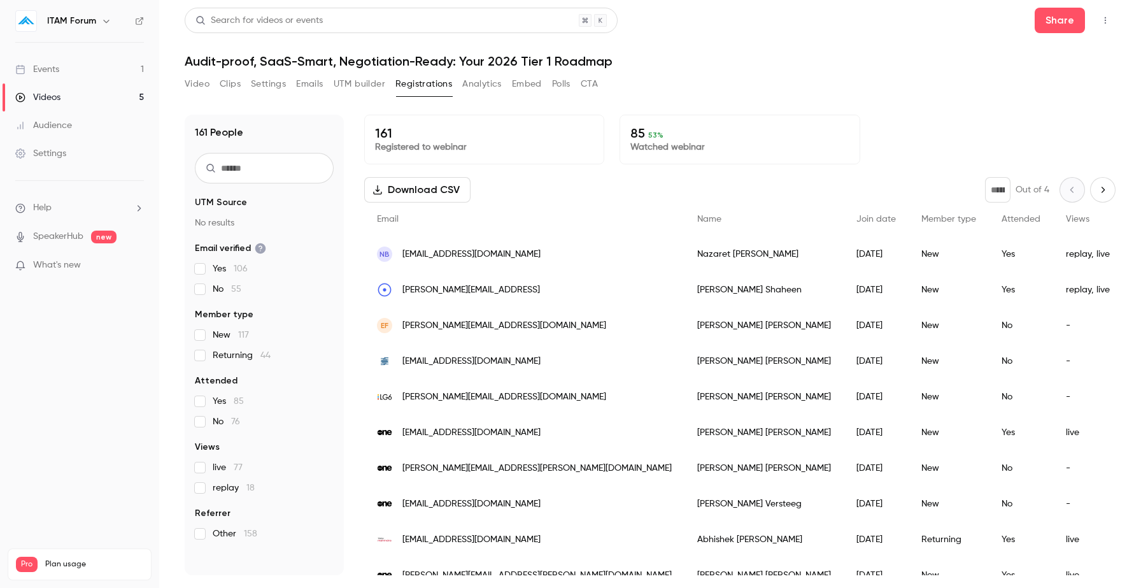
click at [1097, 192] on icon "Next page" at bounding box center [1103, 190] width 14 height 10
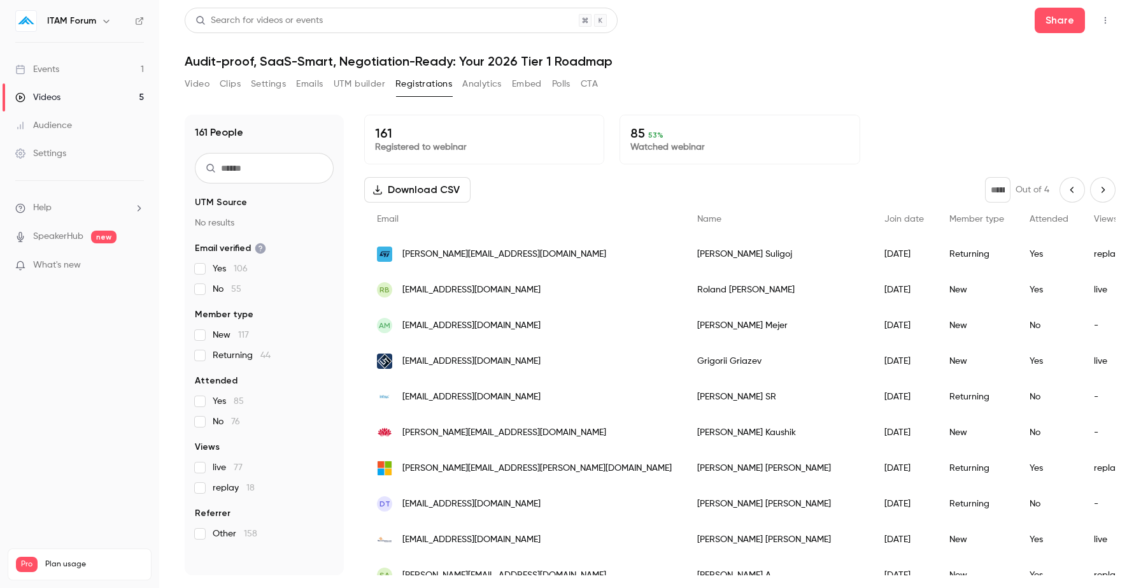
click at [1109, 189] on icon "Next page" at bounding box center [1103, 190] width 14 height 10
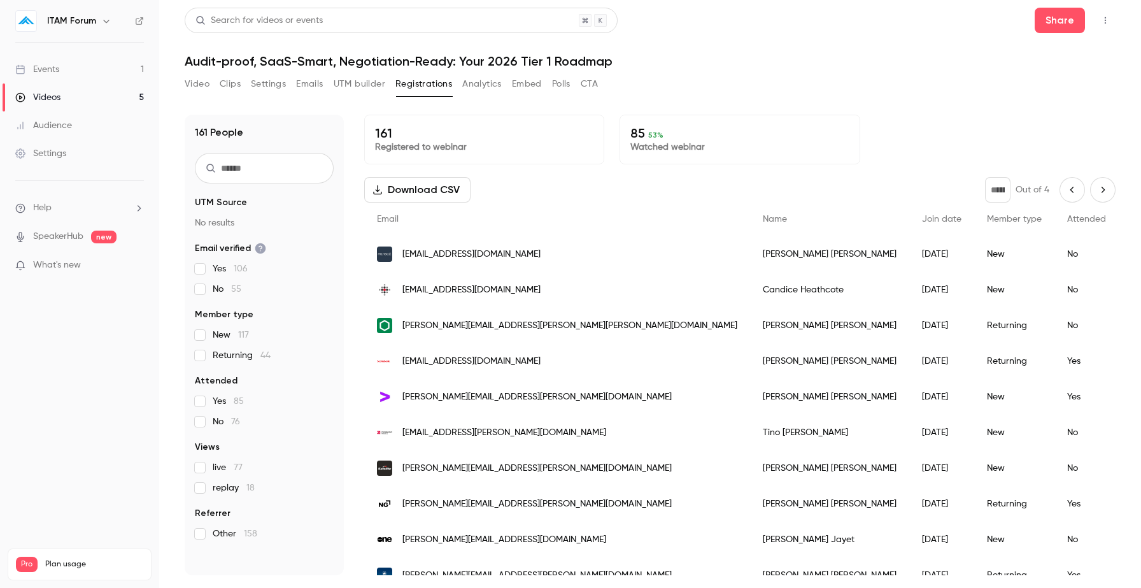
click at [1101, 188] on icon "Next page" at bounding box center [1103, 190] width 14 height 10
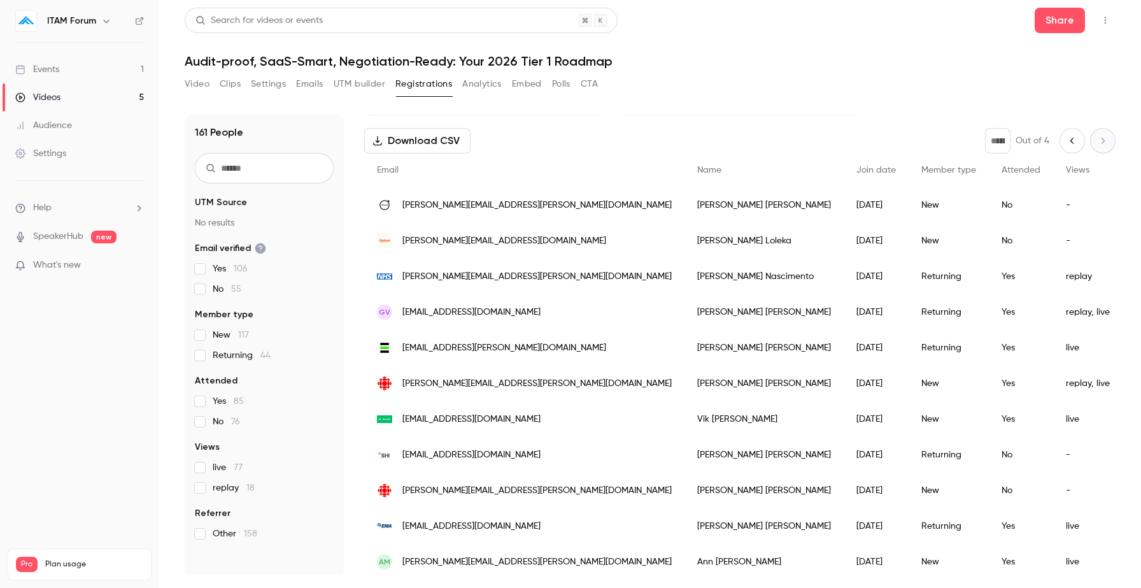
scroll to position [53, 0]
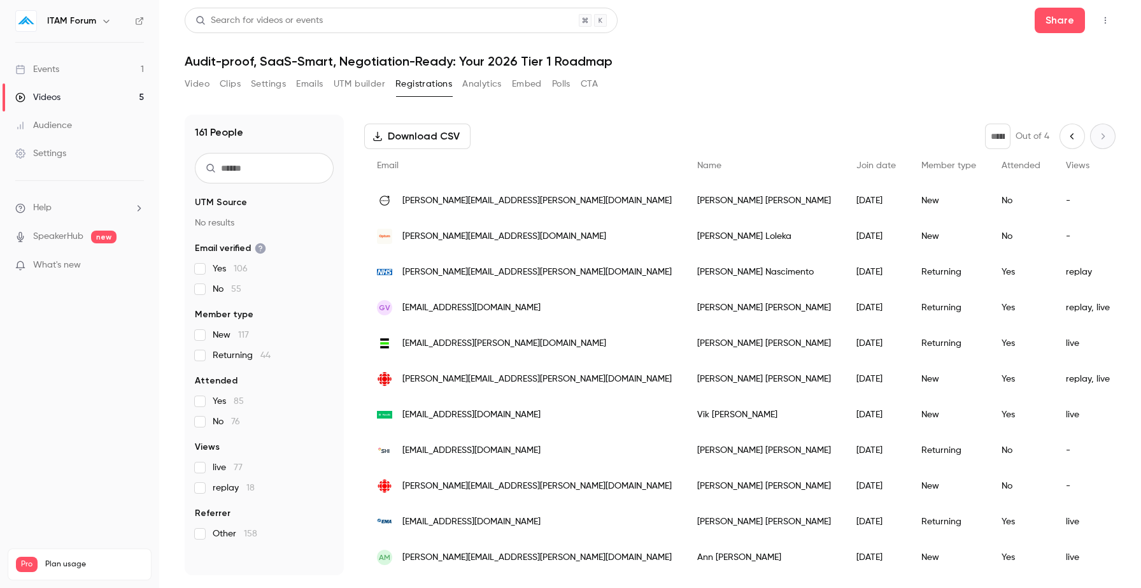
click at [1072, 138] on icon "Previous page" at bounding box center [1072, 136] width 3 height 6
type input "*"
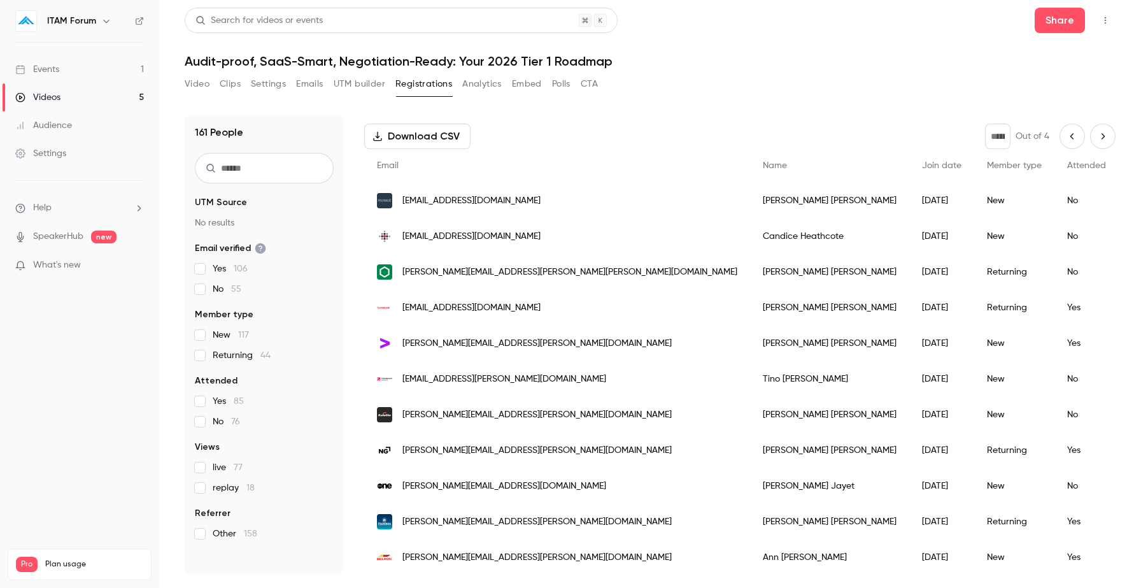
scroll to position [658, 0]
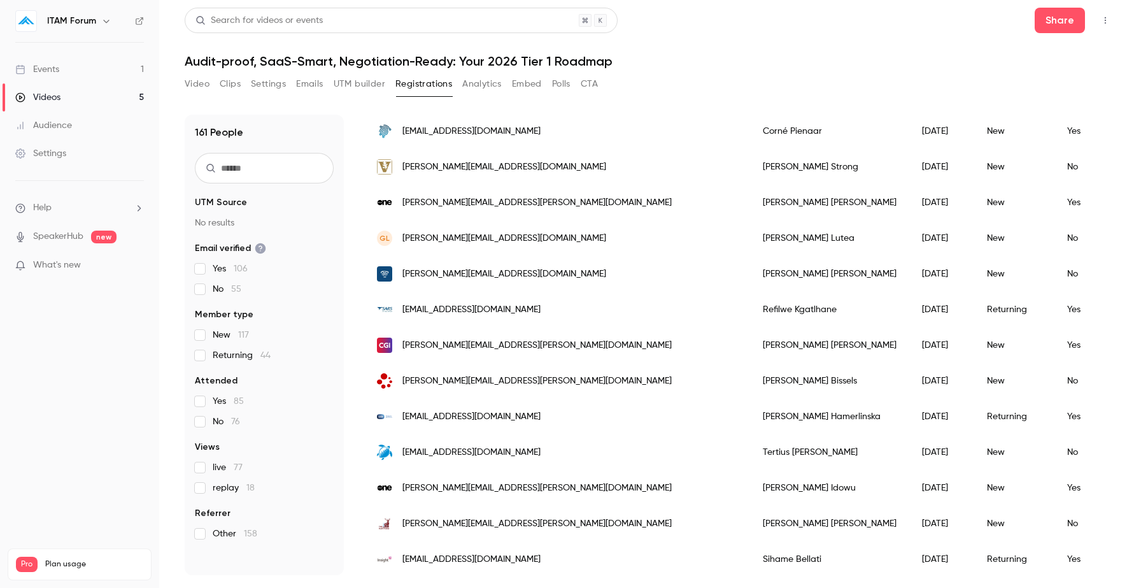
click at [1119, 349] on div "replay, live" at bounding box center [1153, 345] width 69 height 36
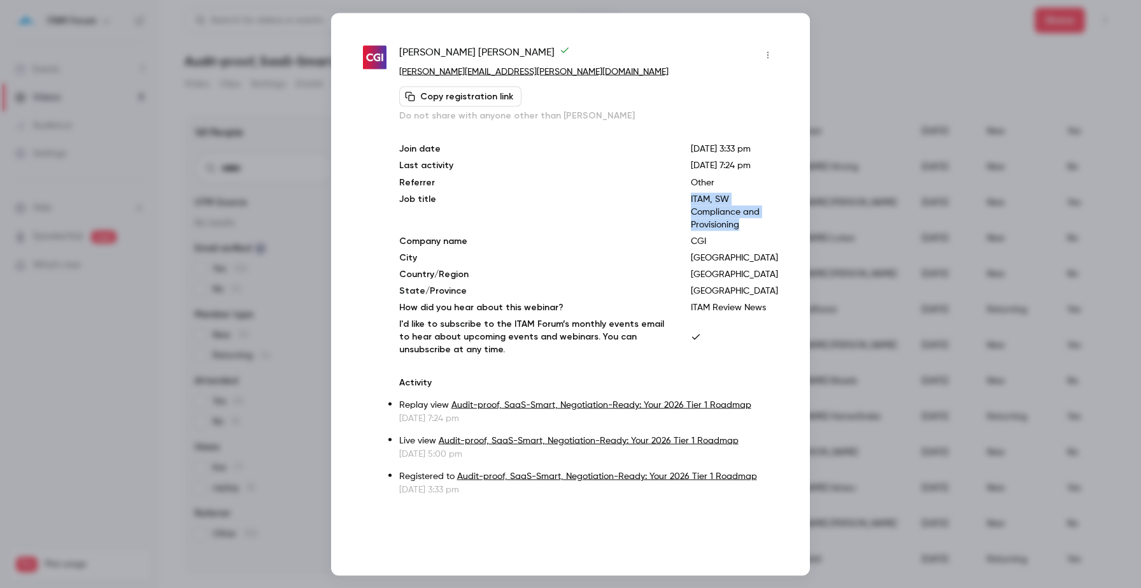
drag, startPoint x: 728, startPoint y: 236, endPoint x: 786, endPoint y: 278, distance: 71.6
click at [786, 278] on div "[PERSON_NAME] Hoang [EMAIL_ADDRESS][PERSON_NAME][DOMAIN_NAME] Copy registration…" at bounding box center [570, 294] width 479 height 562
copy p "ITAM, SW Compliance and Provisioning"
click at [772, 56] on icon "button" at bounding box center [768, 54] width 10 height 9
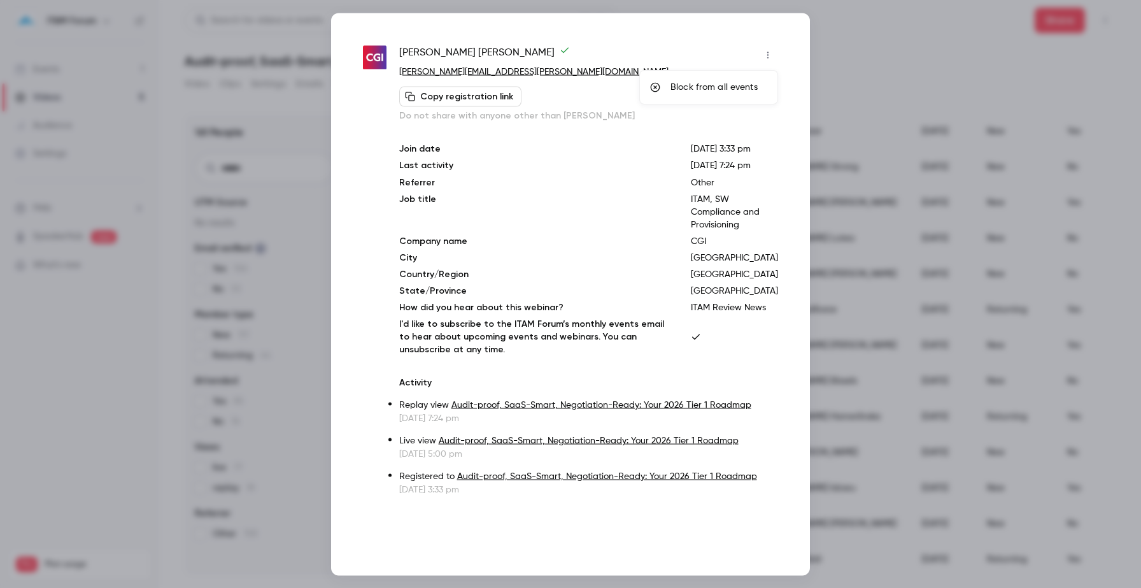
click at [297, 68] on div at bounding box center [570, 294] width 1141 height 588
click at [288, 52] on div at bounding box center [570, 294] width 1141 height 588
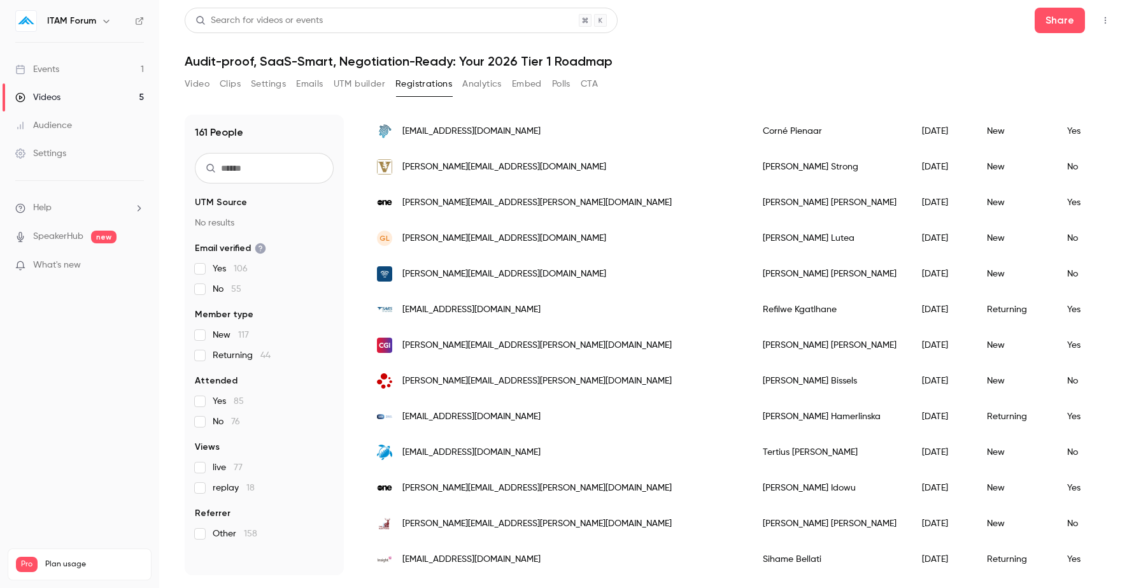
click at [203, 87] on button "Video" at bounding box center [197, 84] width 25 height 20
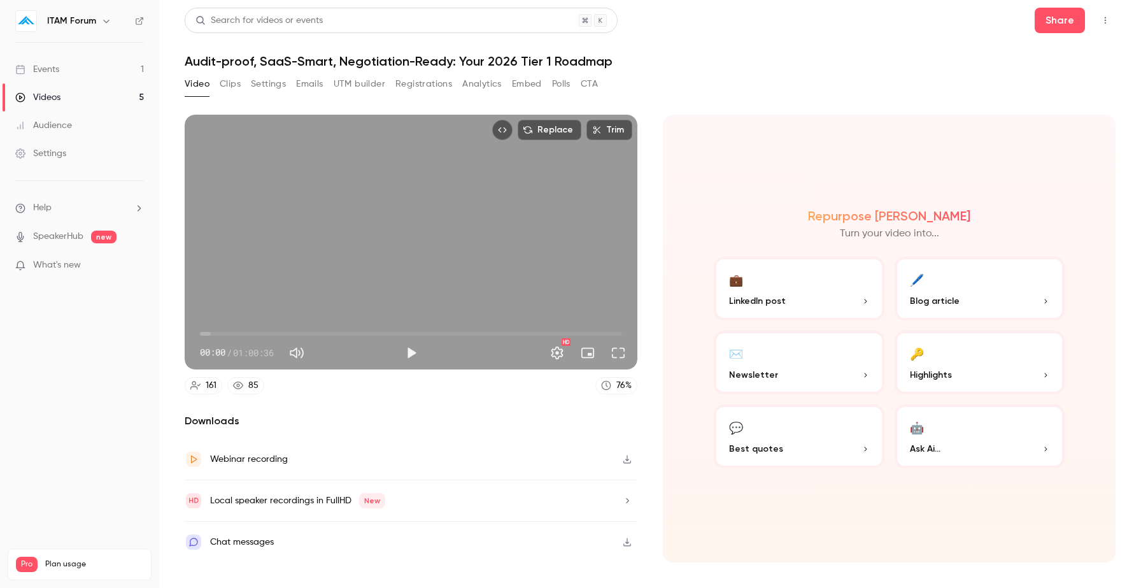
click at [433, 90] on button "Registrations" at bounding box center [423, 84] width 57 height 20
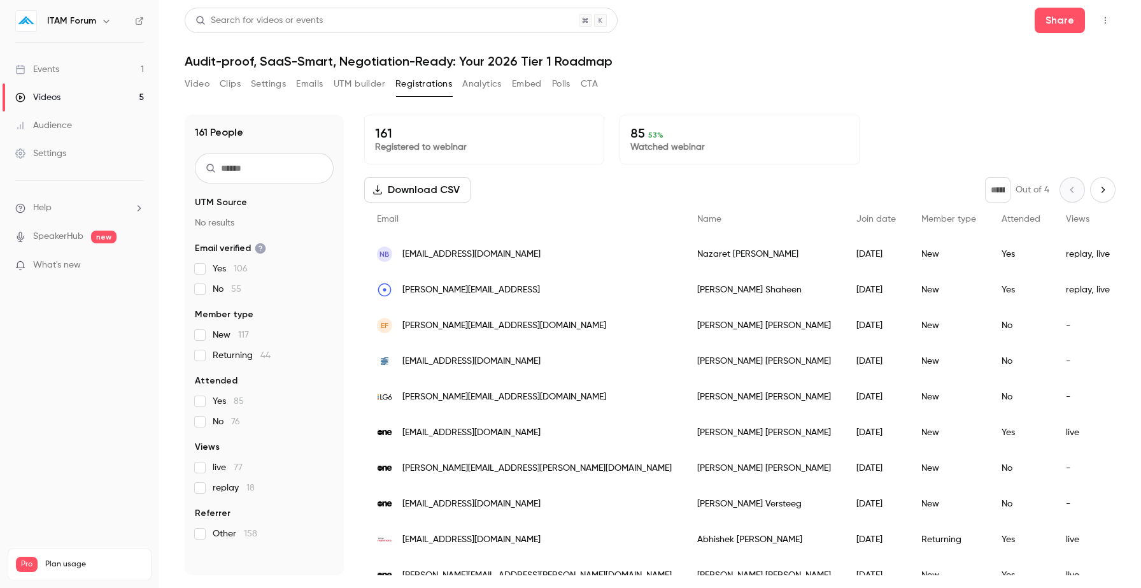
click at [1104, 194] on icon "Next page" at bounding box center [1103, 190] width 14 height 10
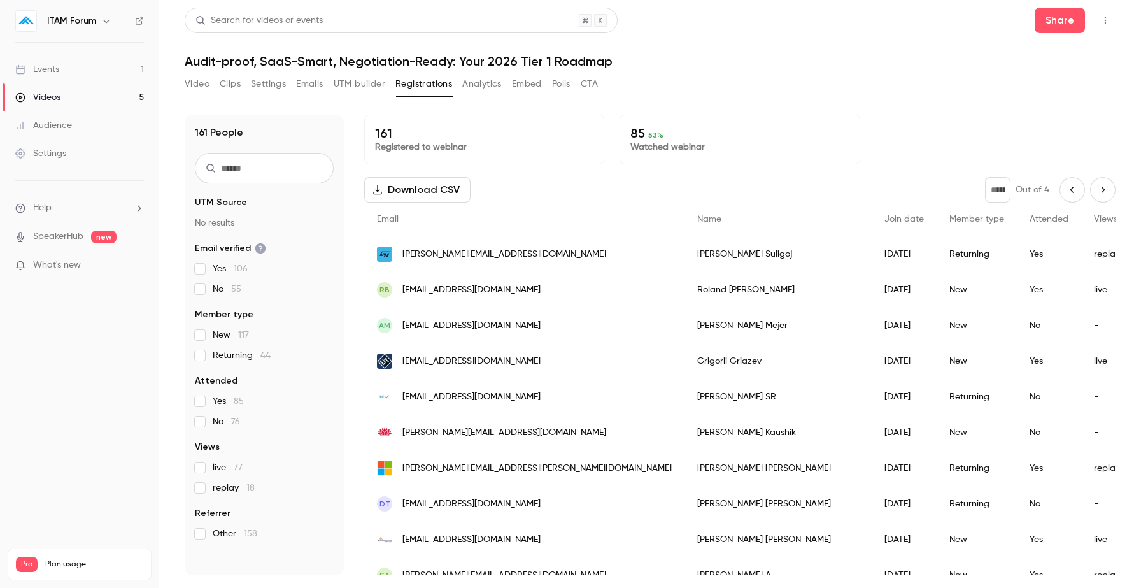
click at [1105, 191] on icon "Next page" at bounding box center [1103, 190] width 14 height 10
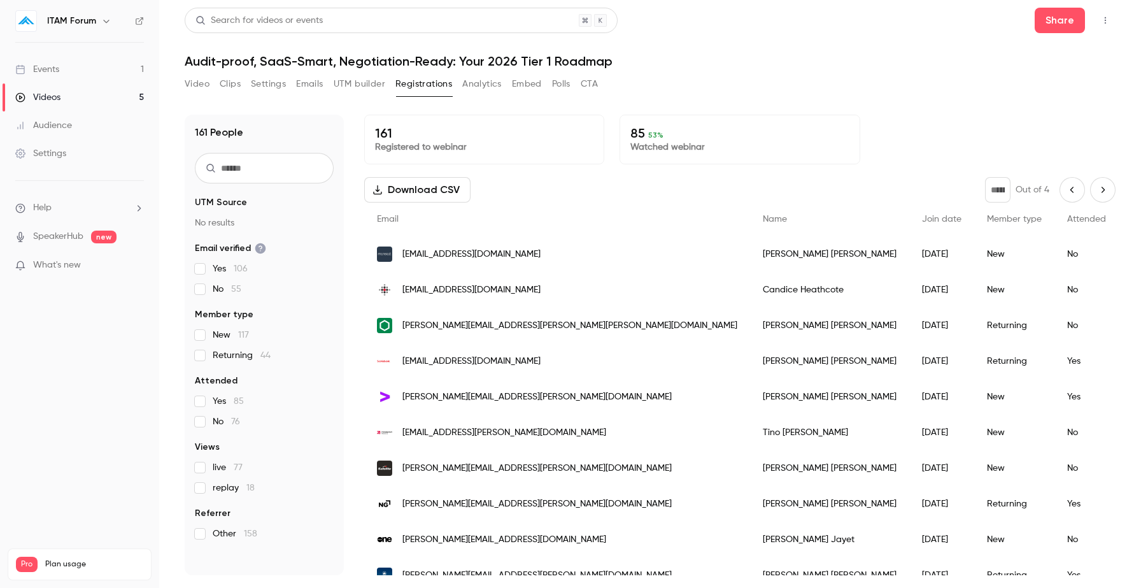
click at [1096, 192] on icon "Next page" at bounding box center [1103, 190] width 14 height 10
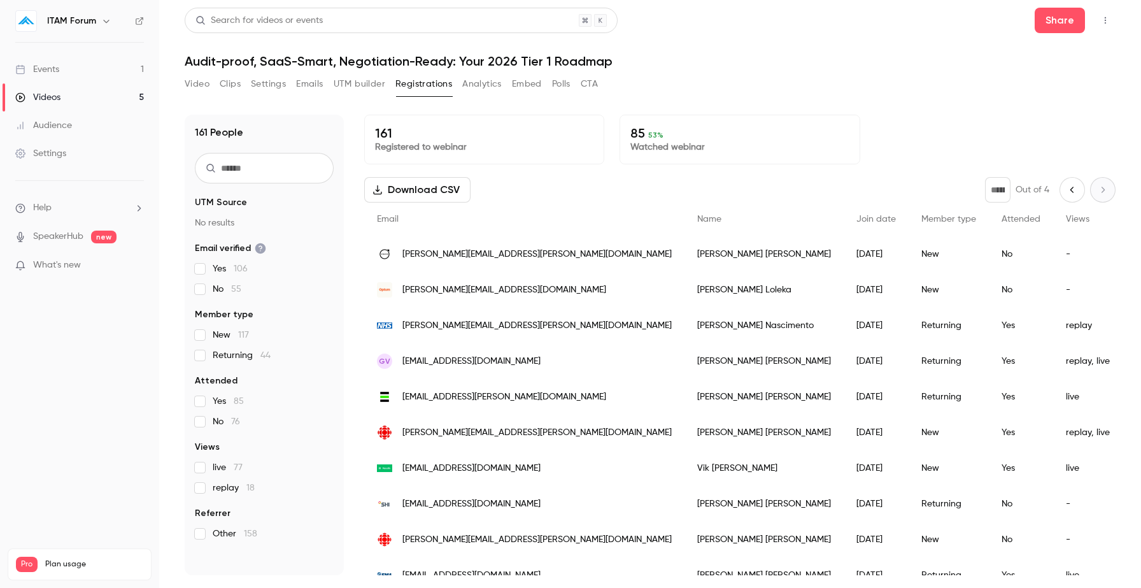
scroll to position [53, 0]
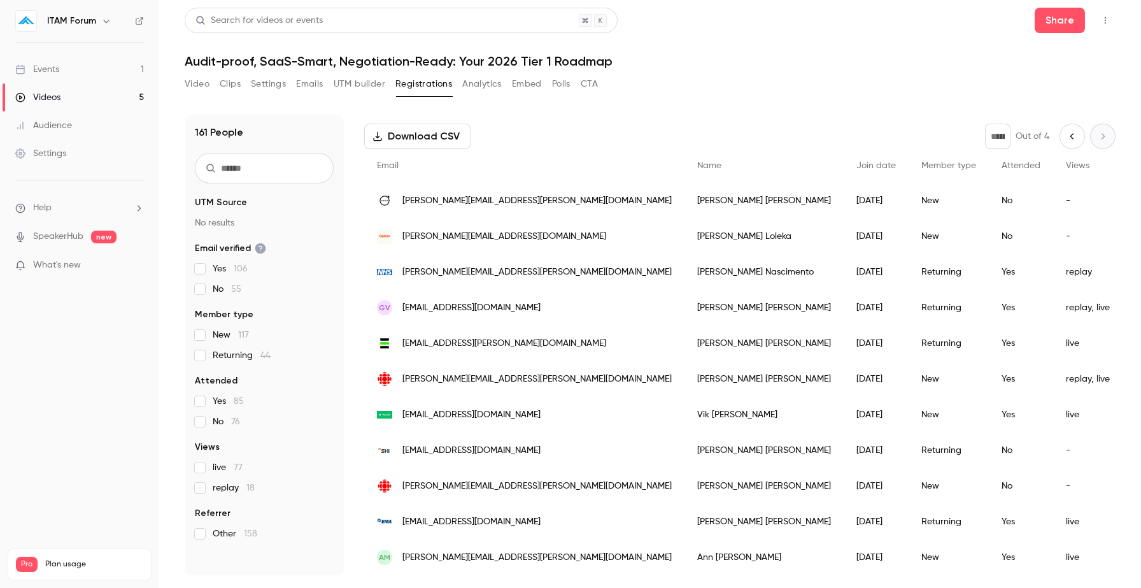
click at [1073, 139] on icon "Previous page" at bounding box center [1072, 136] width 14 height 10
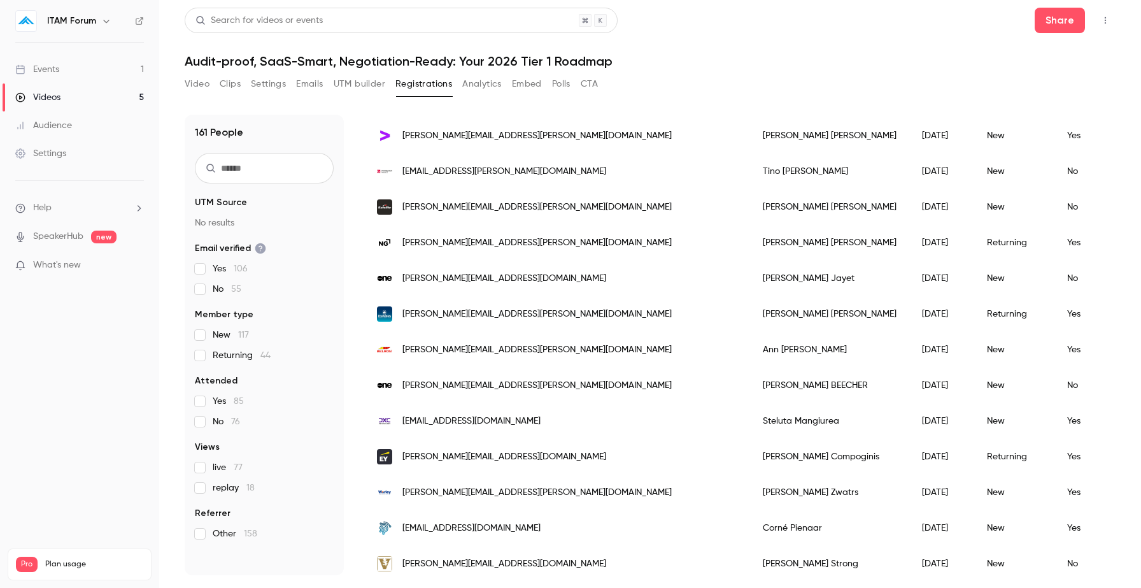
scroll to position [0, 0]
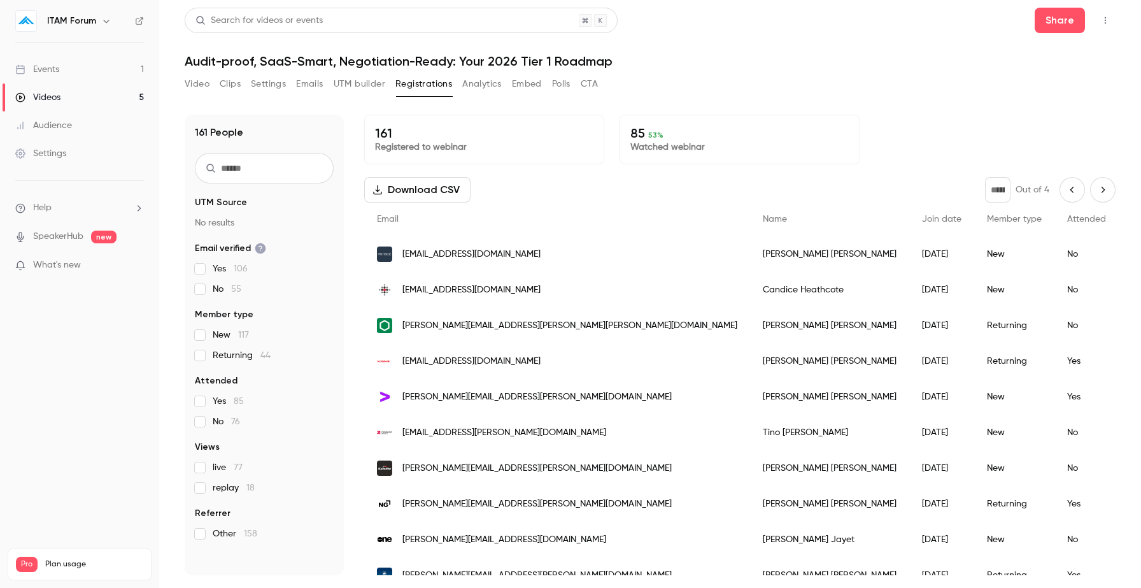
click at [1071, 192] on icon "Previous page" at bounding box center [1072, 190] width 14 height 10
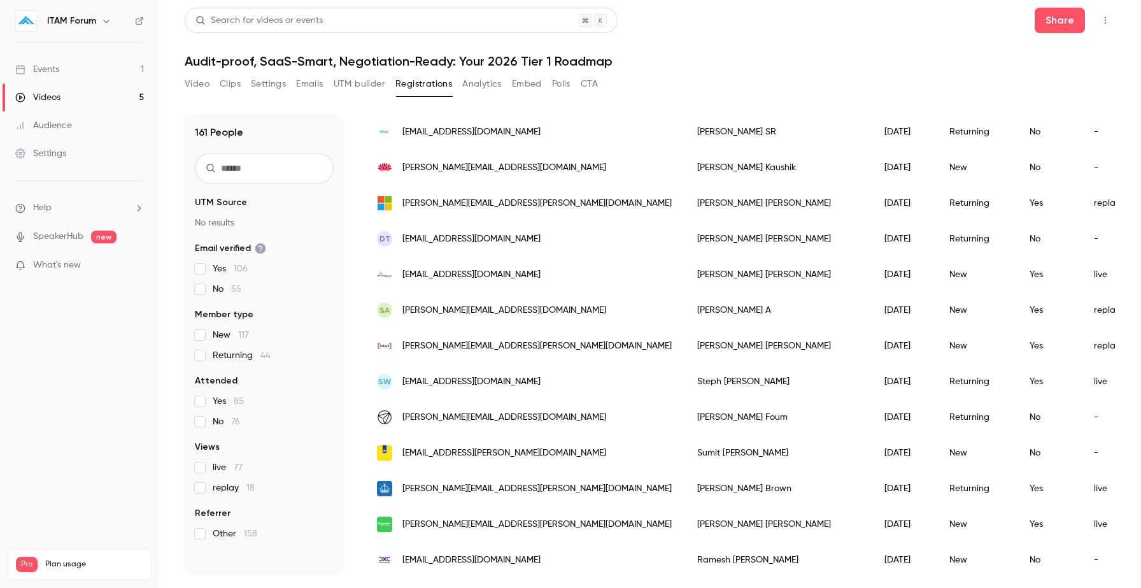
scroll to position [8, 0]
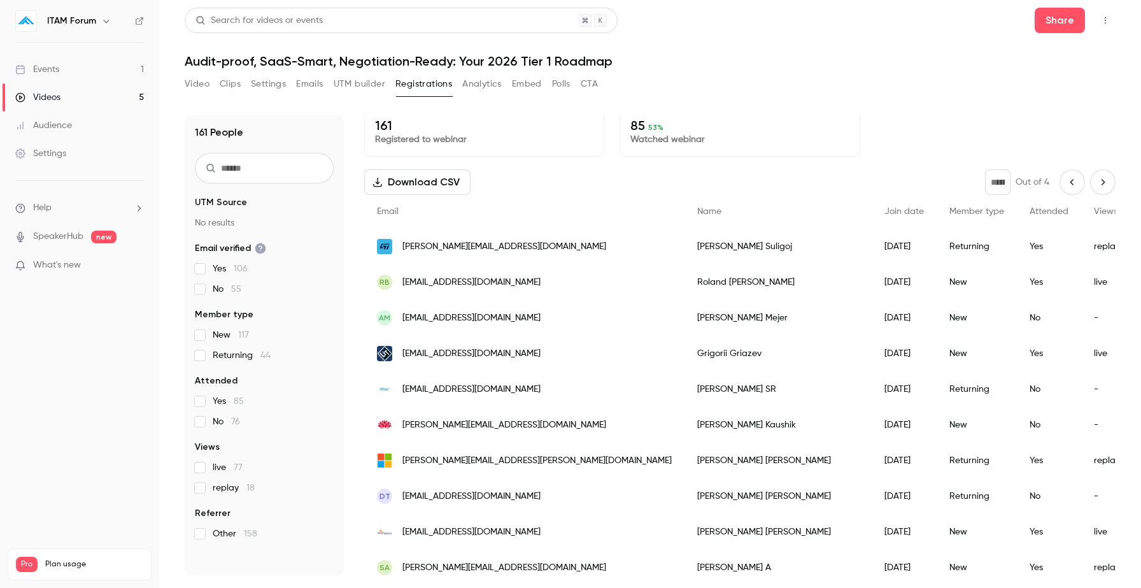
click at [1065, 182] on icon "Previous page" at bounding box center [1072, 182] width 14 height 10
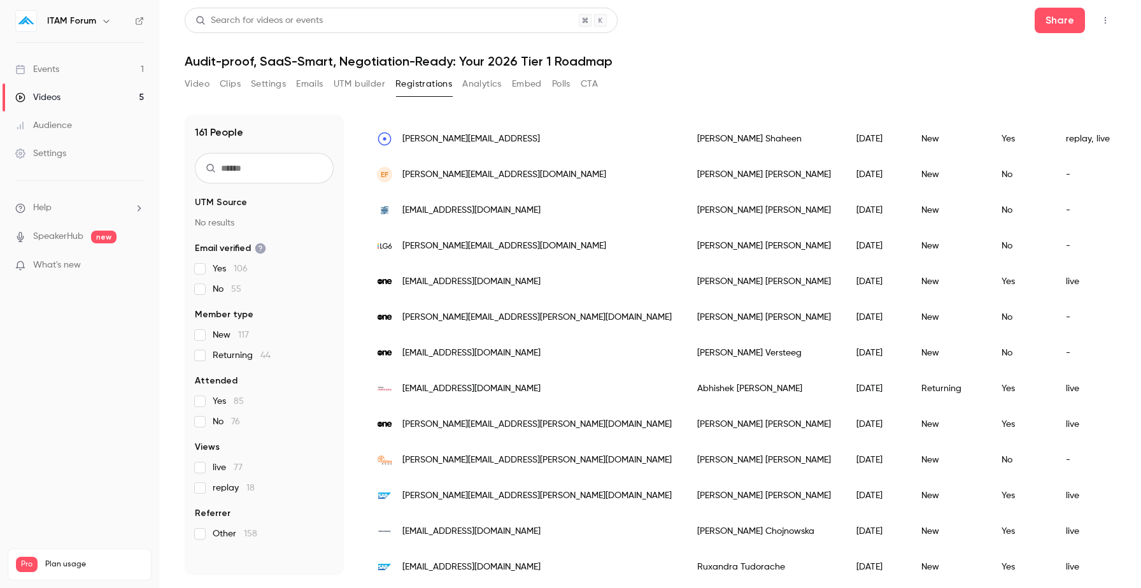
scroll to position [0, 0]
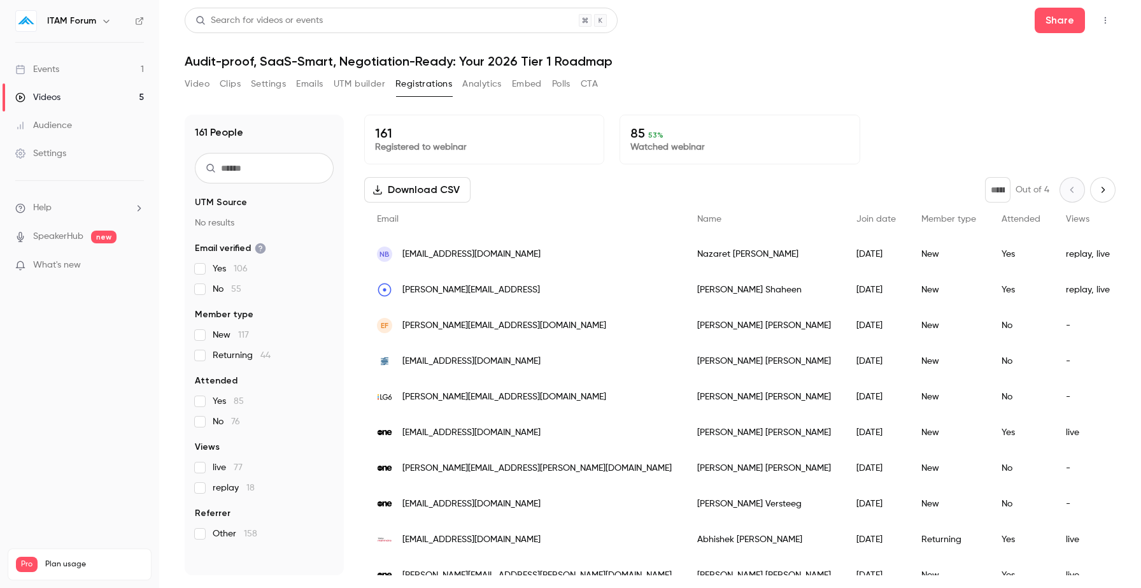
click at [1098, 189] on icon "Next page" at bounding box center [1103, 190] width 14 height 10
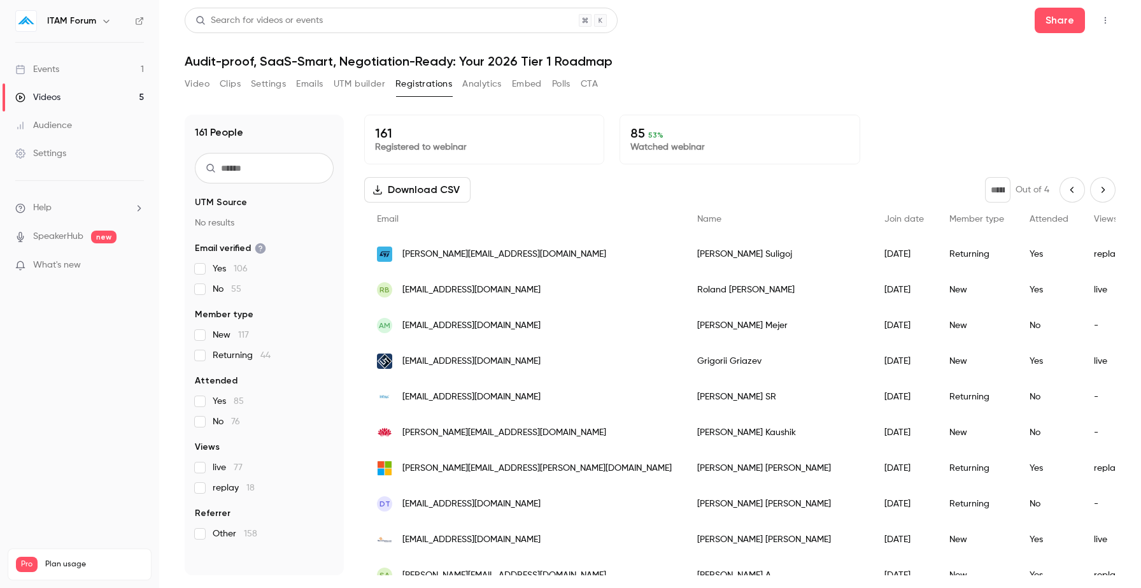
click at [1101, 191] on icon "Next page" at bounding box center [1103, 190] width 14 height 10
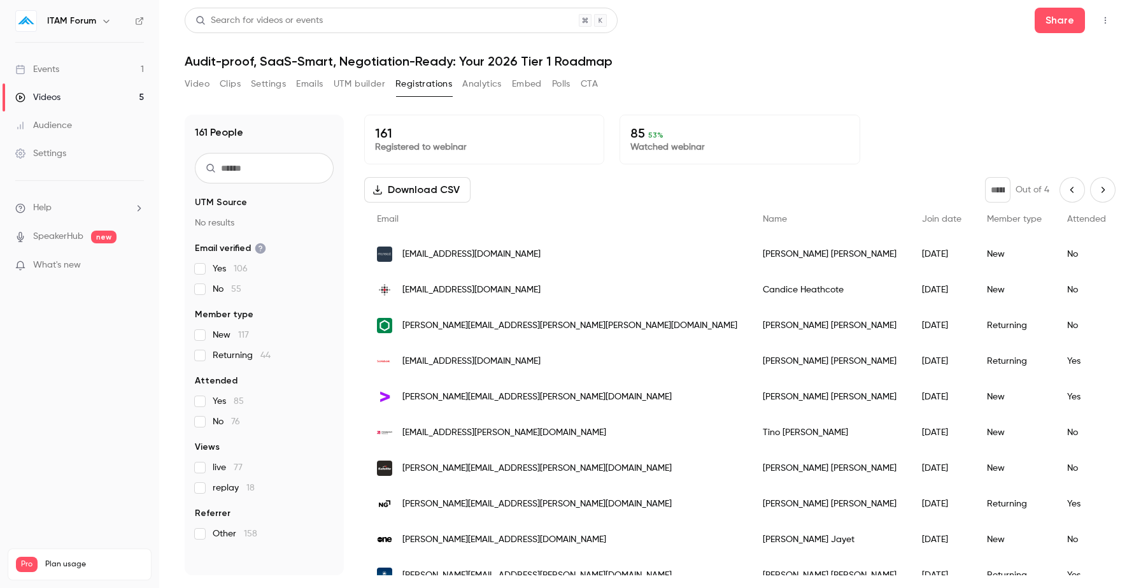
click at [1101, 191] on icon "Next page" at bounding box center [1103, 190] width 14 height 10
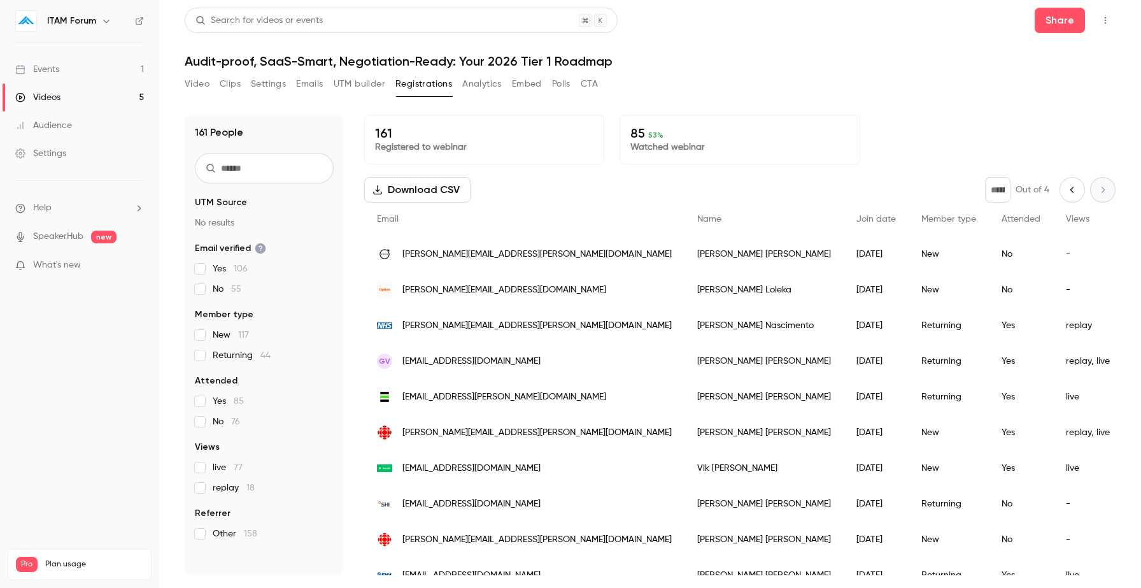
scroll to position [53, 0]
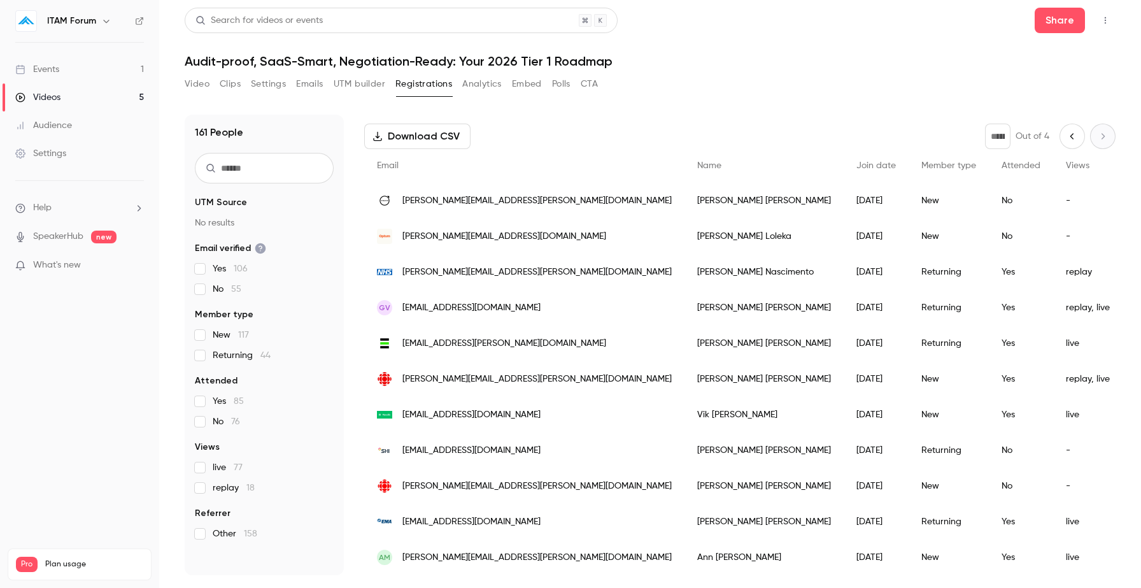
click at [1053, 555] on div "live" at bounding box center [1087, 557] width 69 height 36
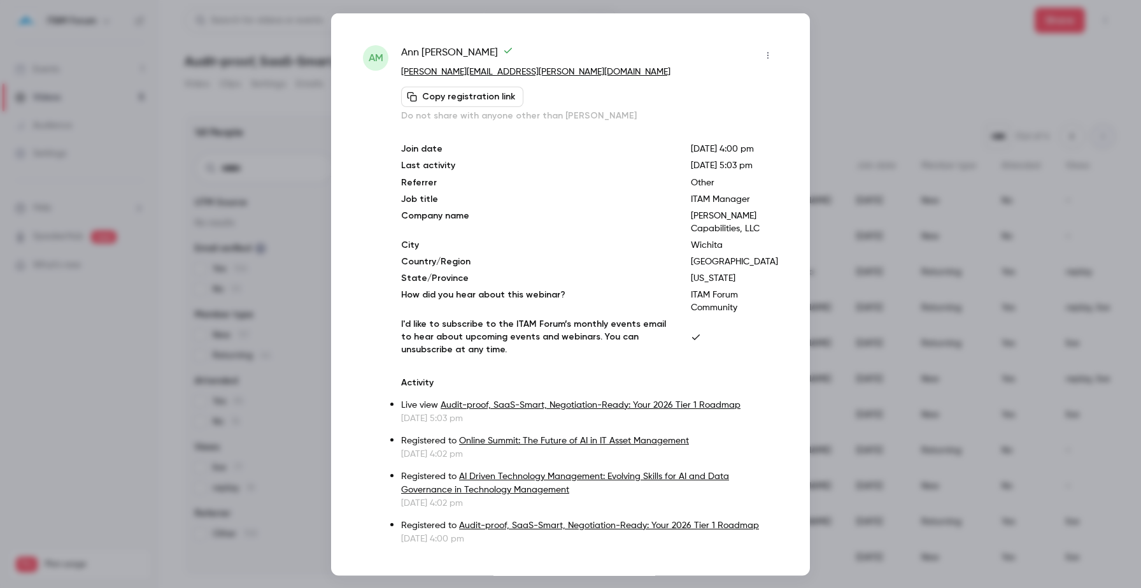
click at [729, 251] on p "Wichita" at bounding box center [734, 244] width 87 height 13
drag, startPoint x: 727, startPoint y: 308, endPoint x: 781, endPoint y: 308, distance: 54.8
click at [781, 308] on div "AM [PERSON_NAME] [PERSON_NAME][EMAIL_ADDRESS][PERSON_NAME][DOMAIN_NAME] Copy re…" at bounding box center [570, 294] width 479 height 562
copy p "Wichita"
drag, startPoint x: 728, startPoint y: 325, endPoint x: 768, endPoint y: 332, distance: 40.6
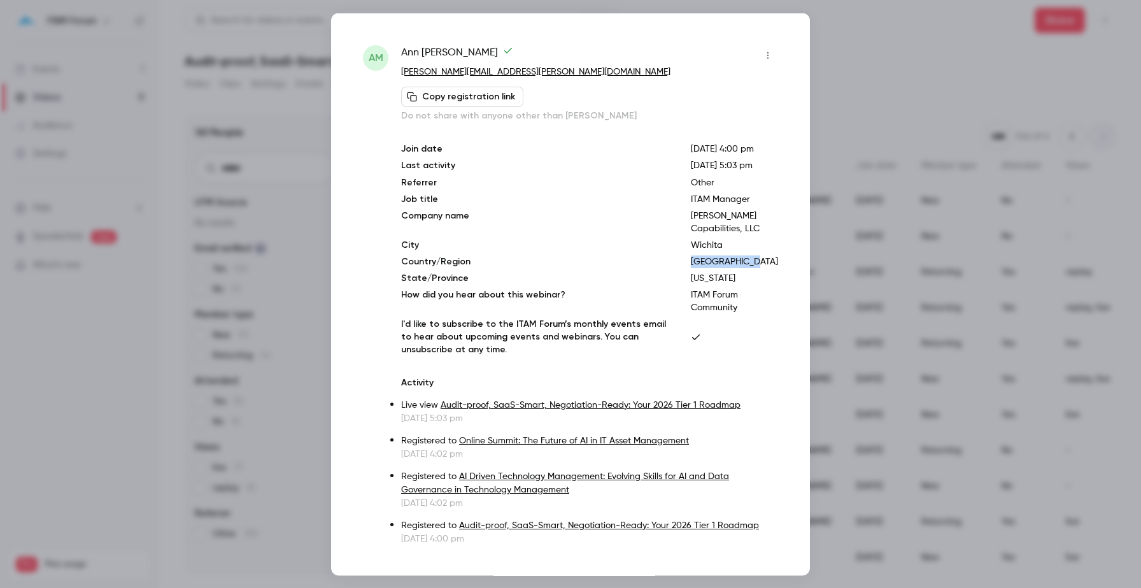
click at [768, 267] on p "[GEOGRAPHIC_DATA]" at bounding box center [734, 261] width 87 height 13
copy p "[GEOGRAPHIC_DATA]"
click at [742, 284] on p "[US_STATE]" at bounding box center [734, 277] width 87 height 13
copy p "[US_STATE]"
click at [857, 106] on div at bounding box center [570, 294] width 1141 height 588
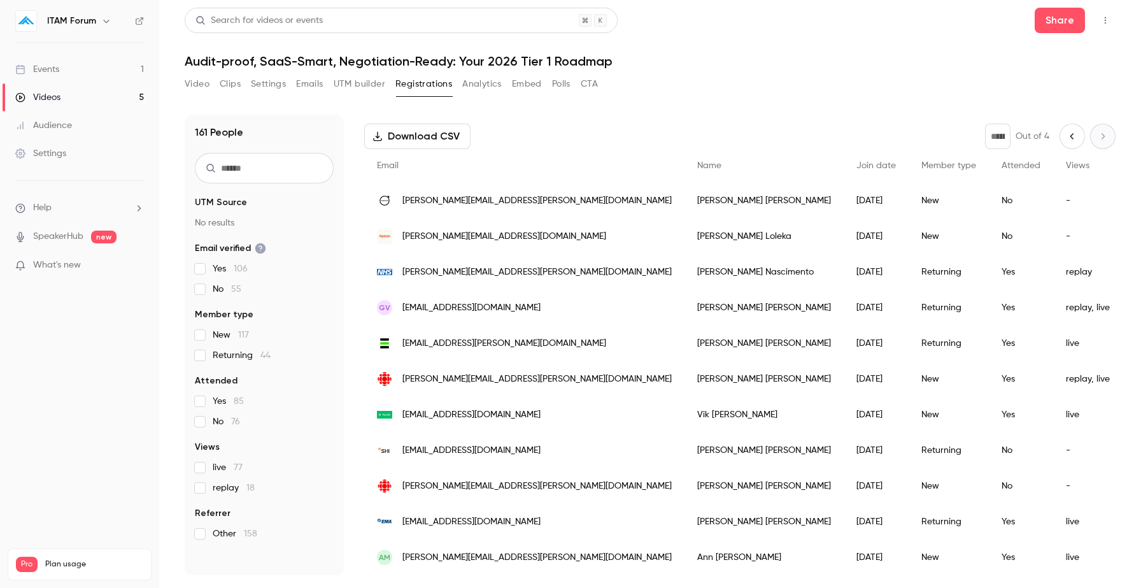
click at [1067, 141] on button "Previous page" at bounding box center [1072, 136] width 25 height 25
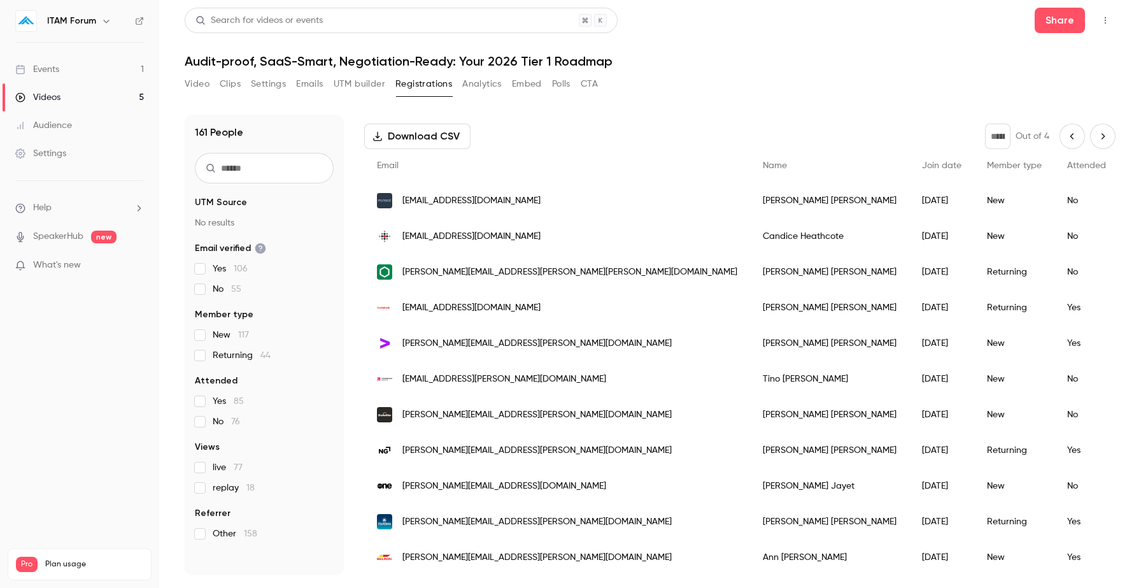
click at [1069, 144] on button "Previous page" at bounding box center [1072, 136] width 25 height 25
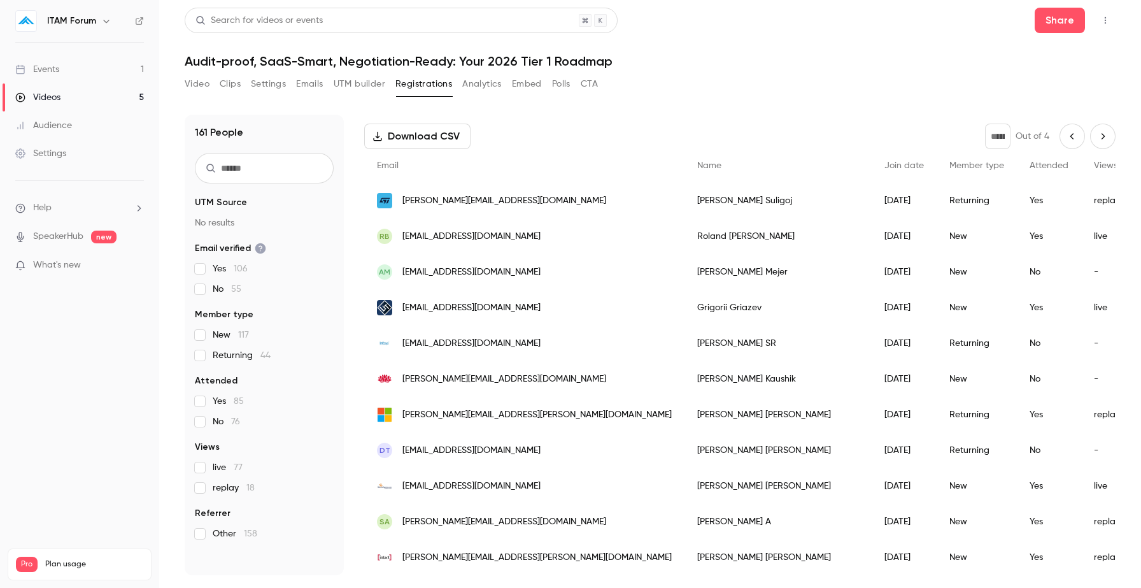
click at [1074, 139] on icon "Previous page" at bounding box center [1072, 136] width 14 height 10
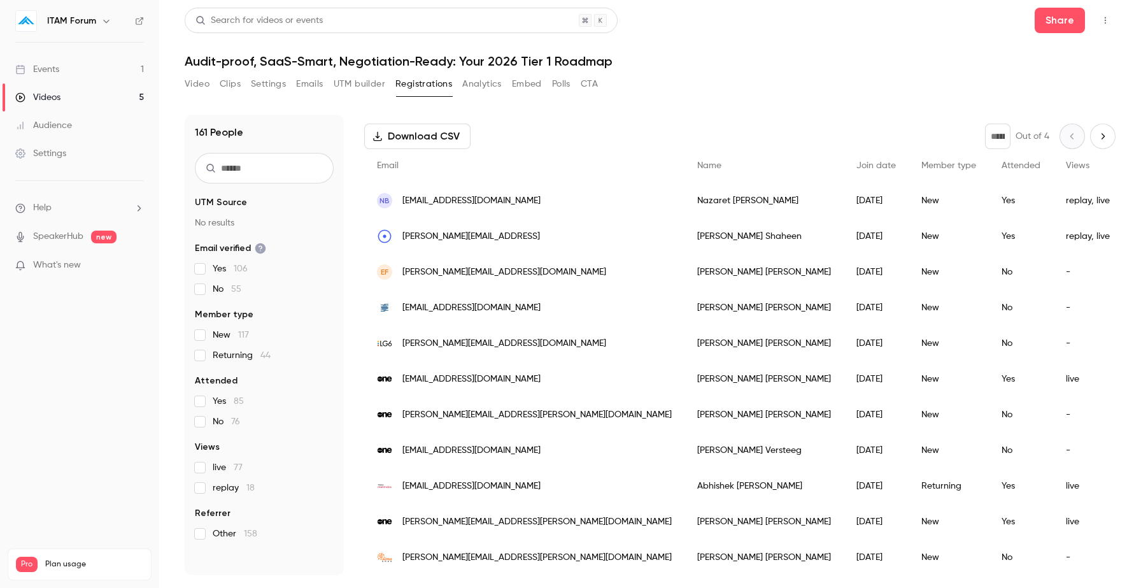
scroll to position [979, 0]
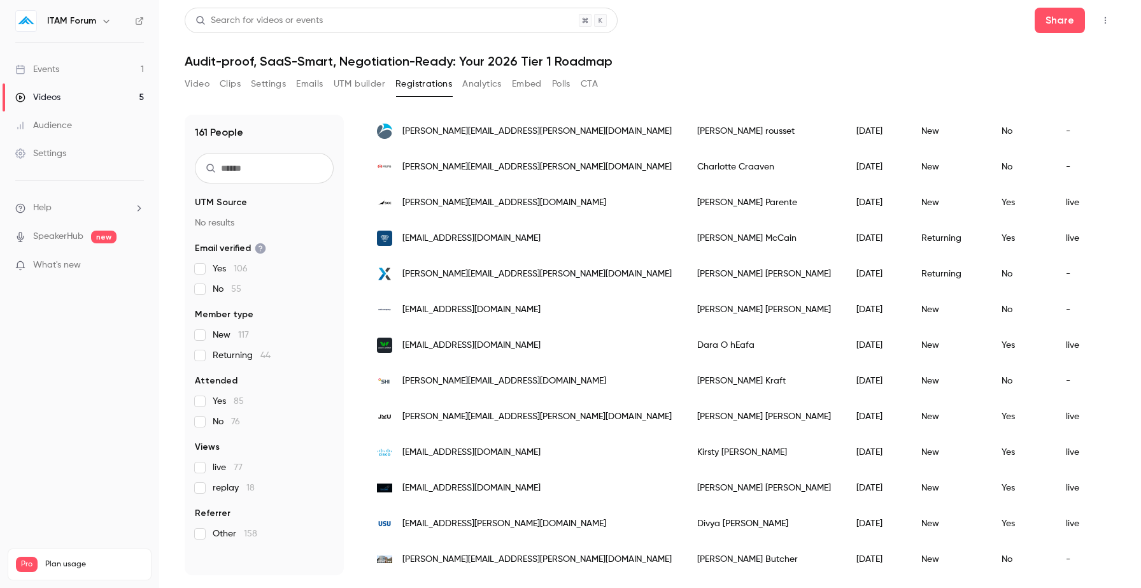
click at [1053, 348] on div "live" at bounding box center [1087, 345] width 69 height 36
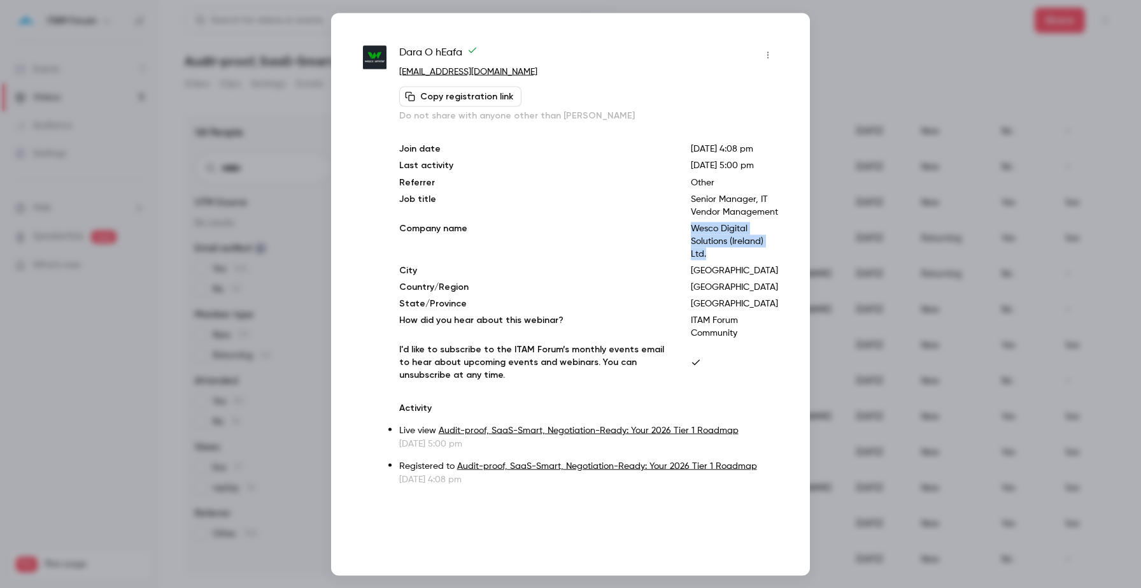
drag, startPoint x: 723, startPoint y: 280, endPoint x: 783, endPoint y: 317, distance: 70.7
click at [783, 317] on div "Dara O hEafa [EMAIL_ADDRESS][DOMAIN_NAME] Copy registration link Do not share w…" at bounding box center [570, 294] width 479 height 562
copy p "Wesco Digital Solutions (Ireland) Ltd."
copy p "[GEOGRAPHIC_DATA]"
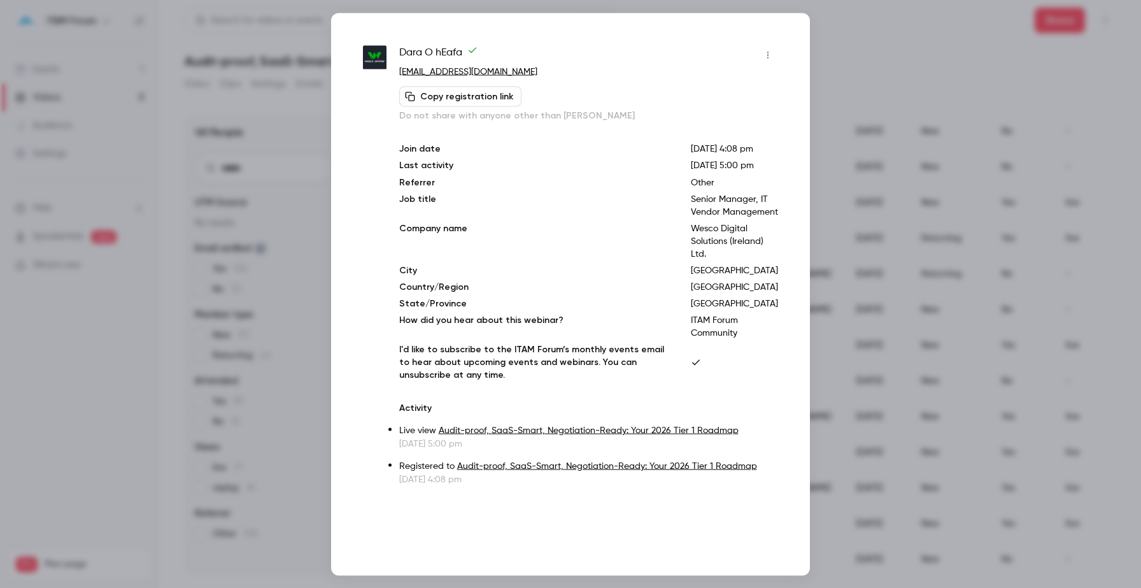
click at [744, 310] on p "[GEOGRAPHIC_DATA]" at bounding box center [734, 303] width 87 height 13
copy p "[GEOGRAPHIC_DATA]"
click at [297, 59] on div at bounding box center [570, 294] width 1141 height 588
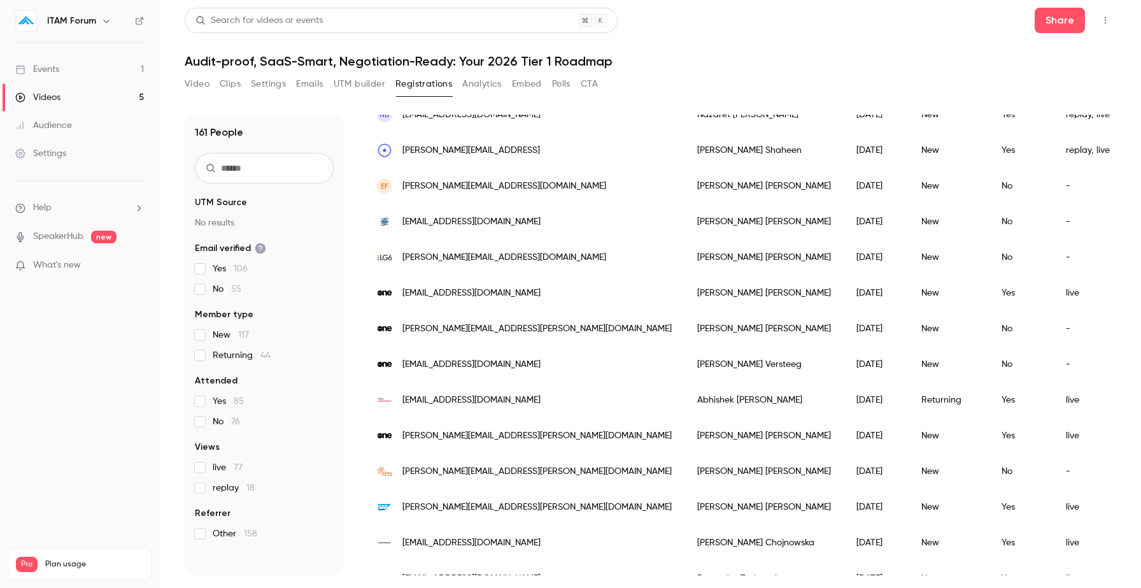
scroll to position [0, 0]
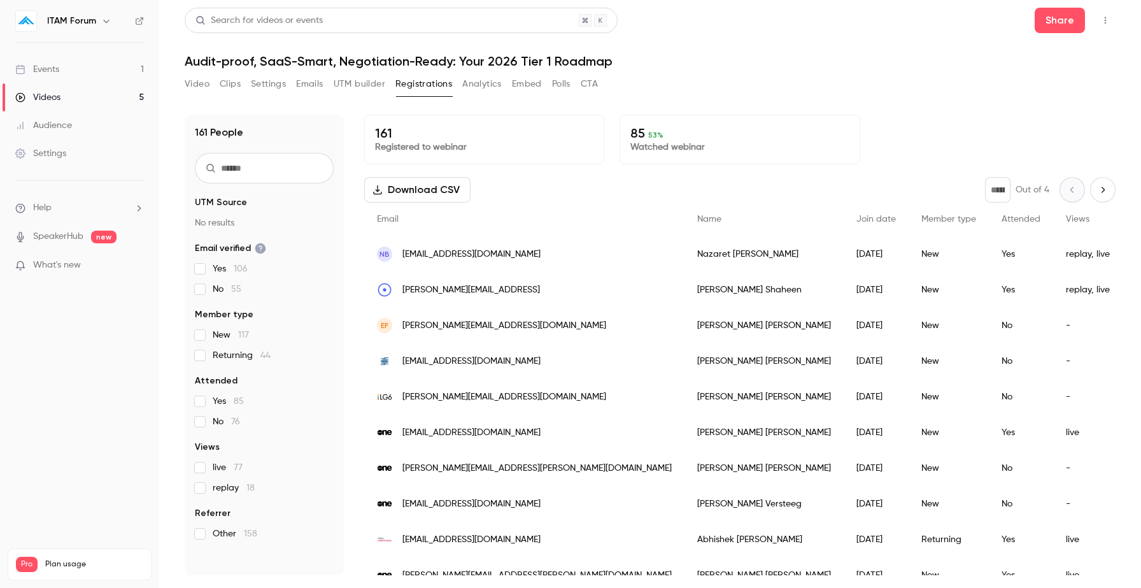
click at [1108, 195] on button "Next page" at bounding box center [1102, 189] width 25 height 25
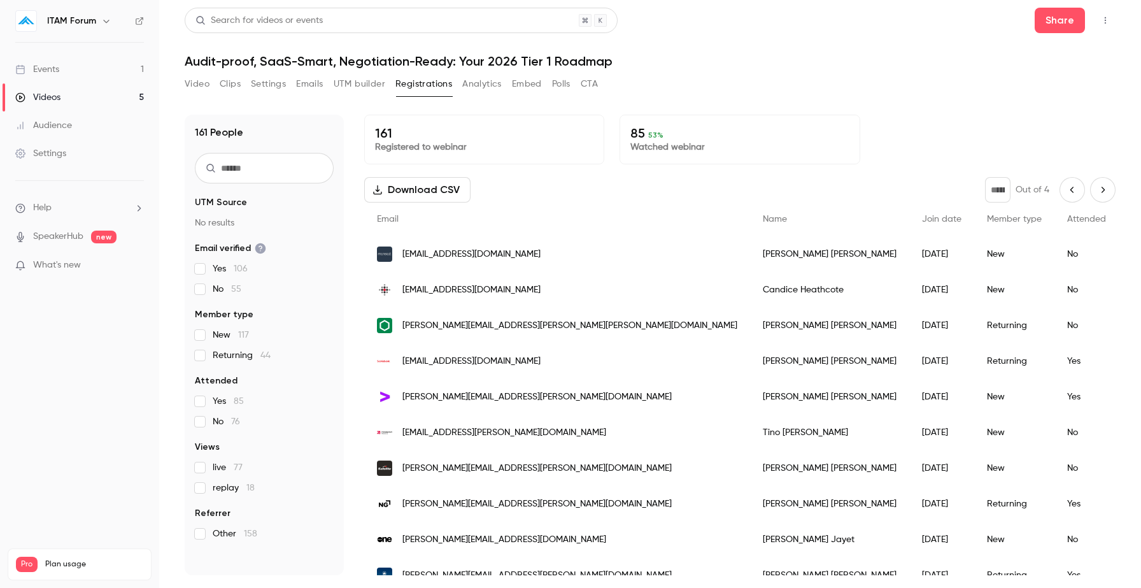
click at [1072, 192] on icon "Previous page" at bounding box center [1072, 190] width 14 height 10
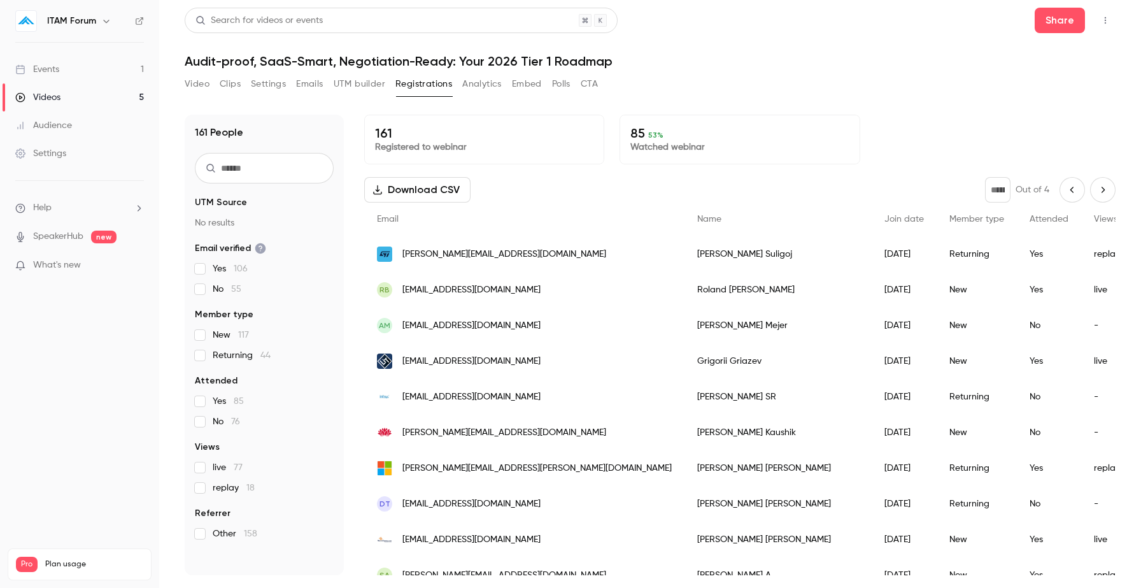
scroll to position [658, 0]
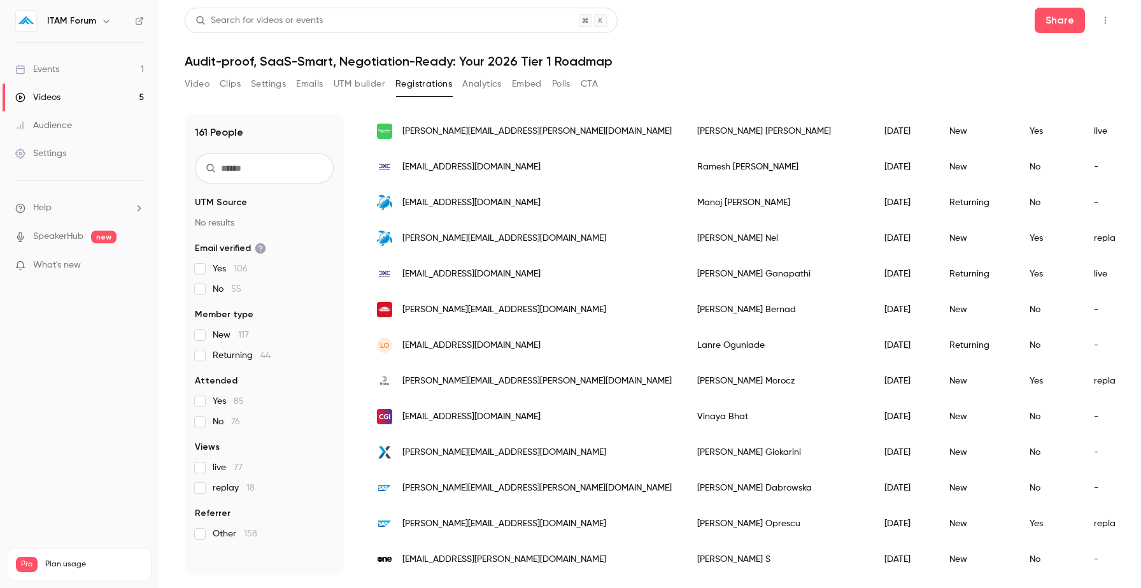
click at [719, 346] on div "[PERSON_NAME]" at bounding box center [778, 345] width 187 height 36
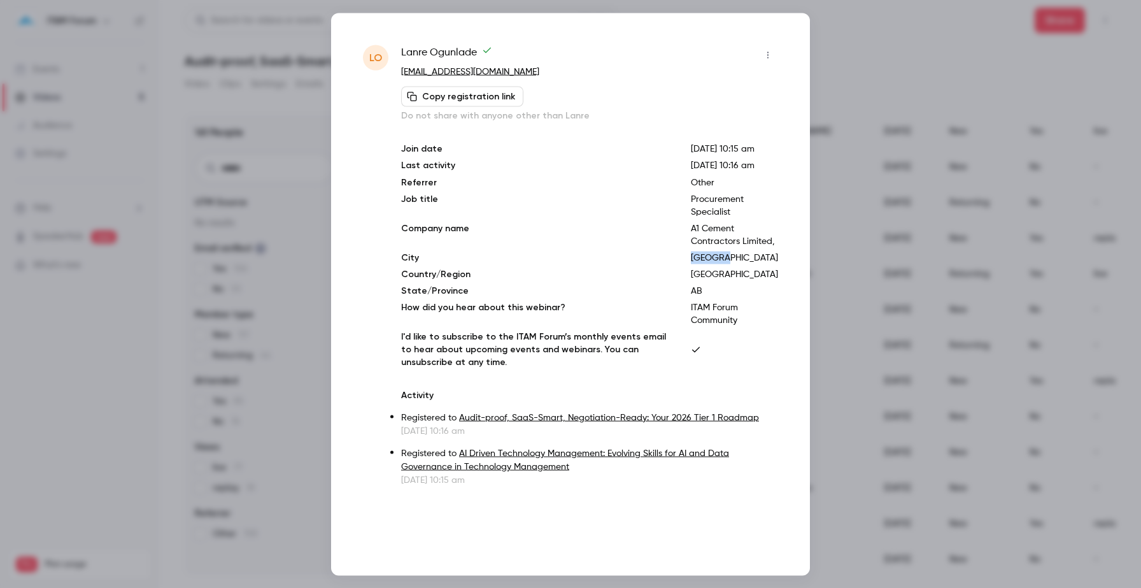
copy p "[GEOGRAPHIC_DATA]"
click at [289, 62] on div at bounding box center [570, 294] width 1141 height 588
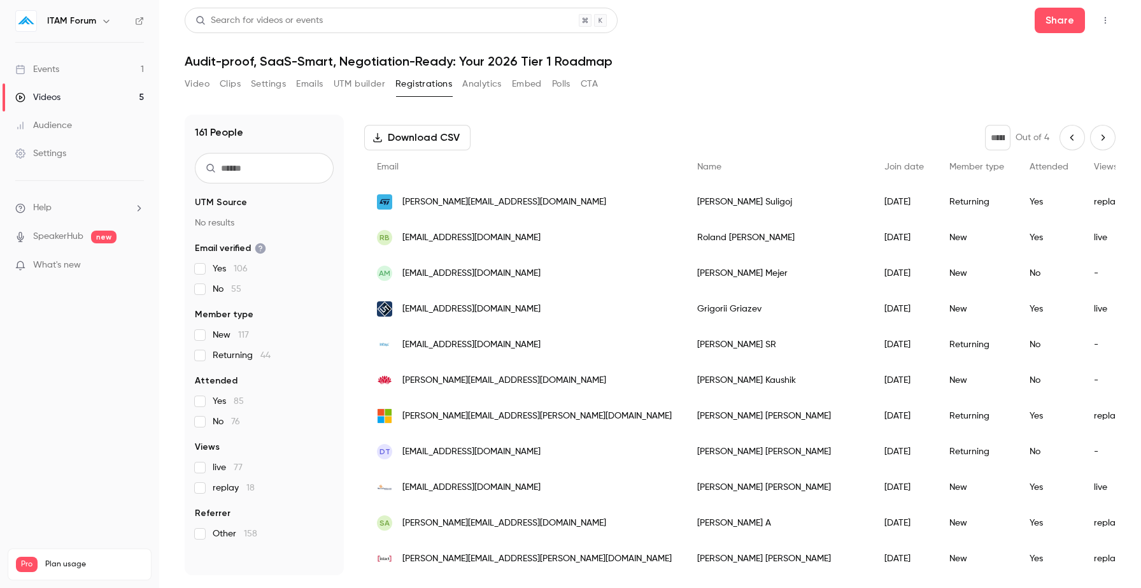
scroll to position [0, 0]
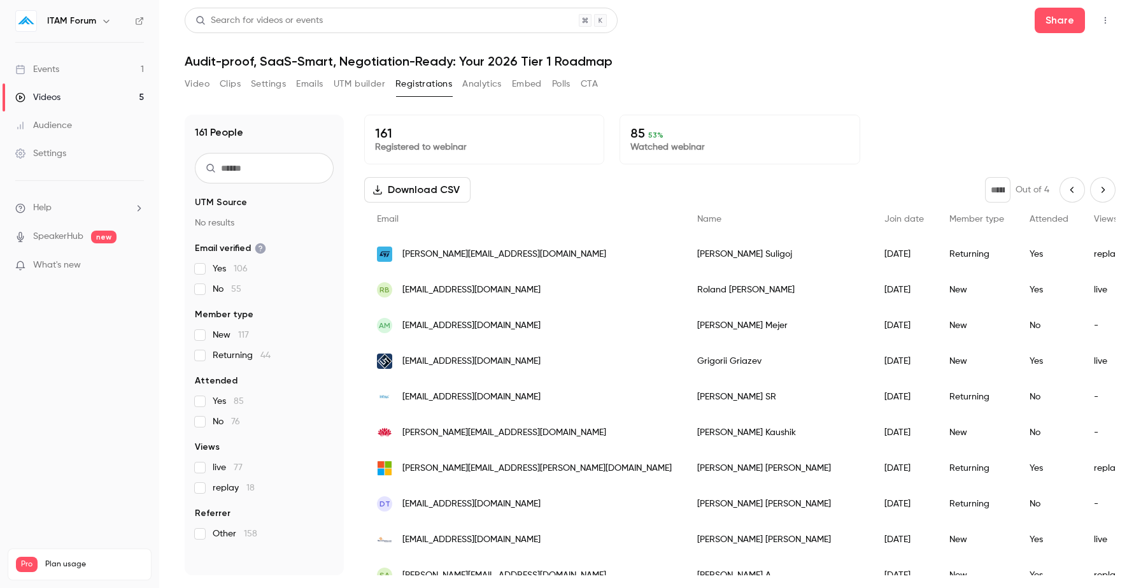
click at [1074, 190] on icon "Previous page" at bounding box center [1072, 190] width 14 height 10
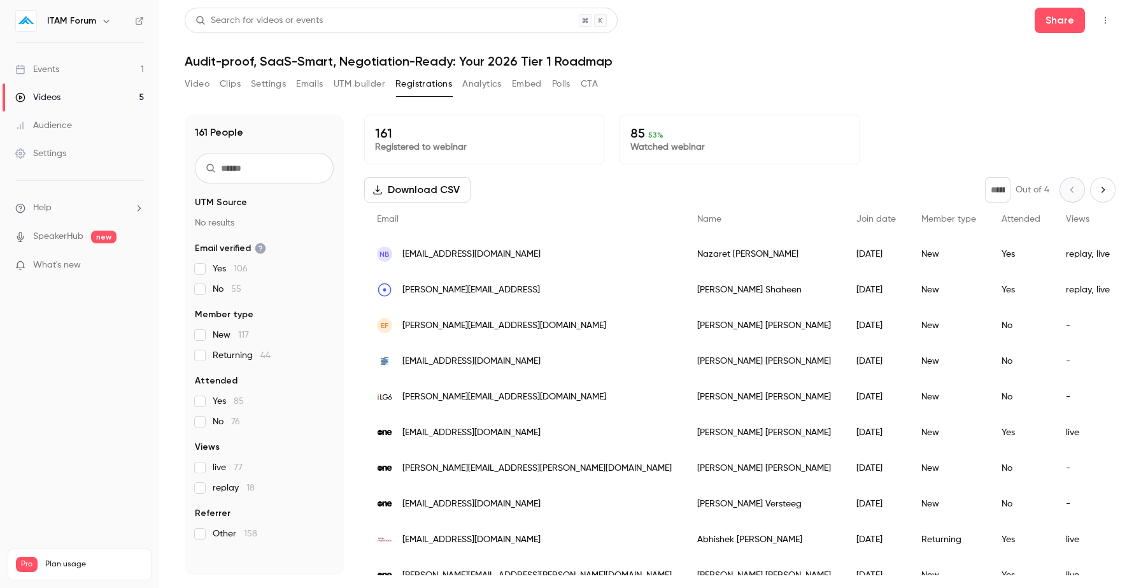
click at [1111, 186] on button "Next page" at bounding box center [1102, 189] width 25 height 25
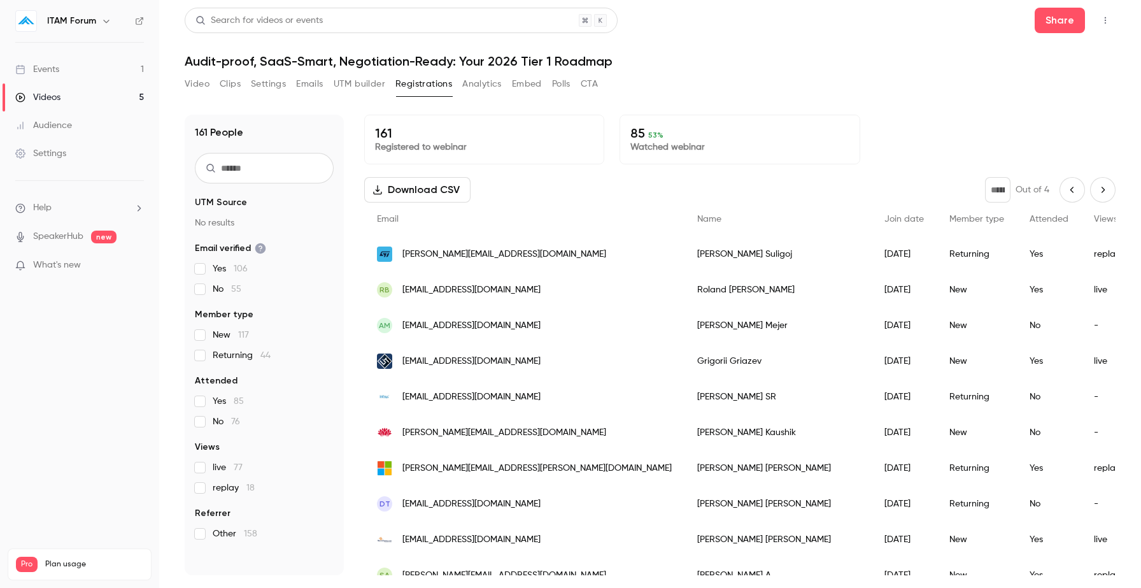
click at [1099, 187] on icon "Next page" at bounding box center [1103, 190] width 14 height 10
type input "*"
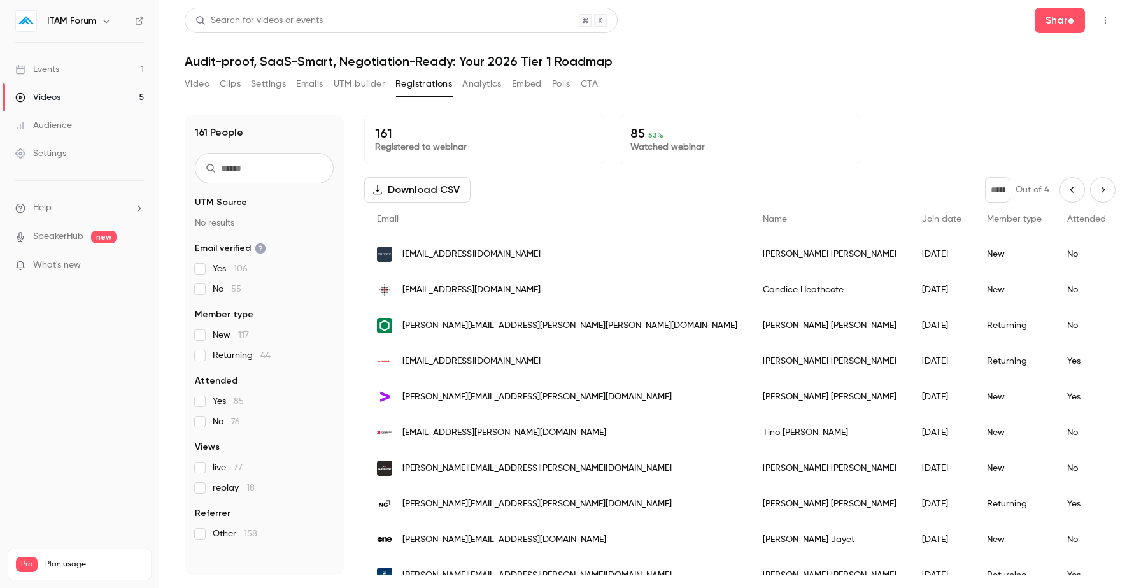
scroll to position [1407, 0]
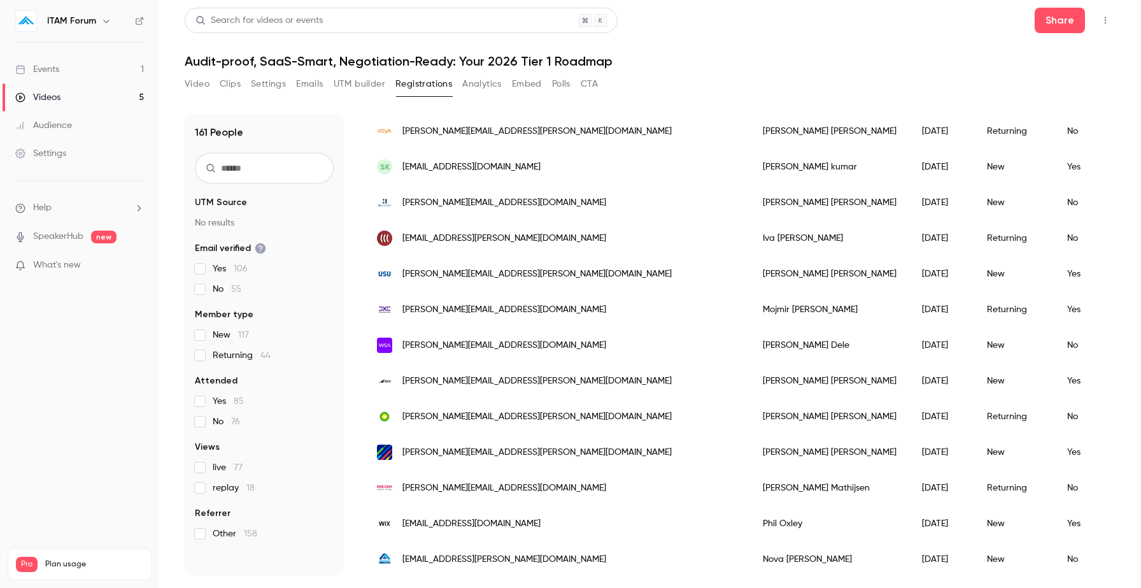
click at [1055, 343] on div "No" at bounding box center [1087, 345] width 64 height 36
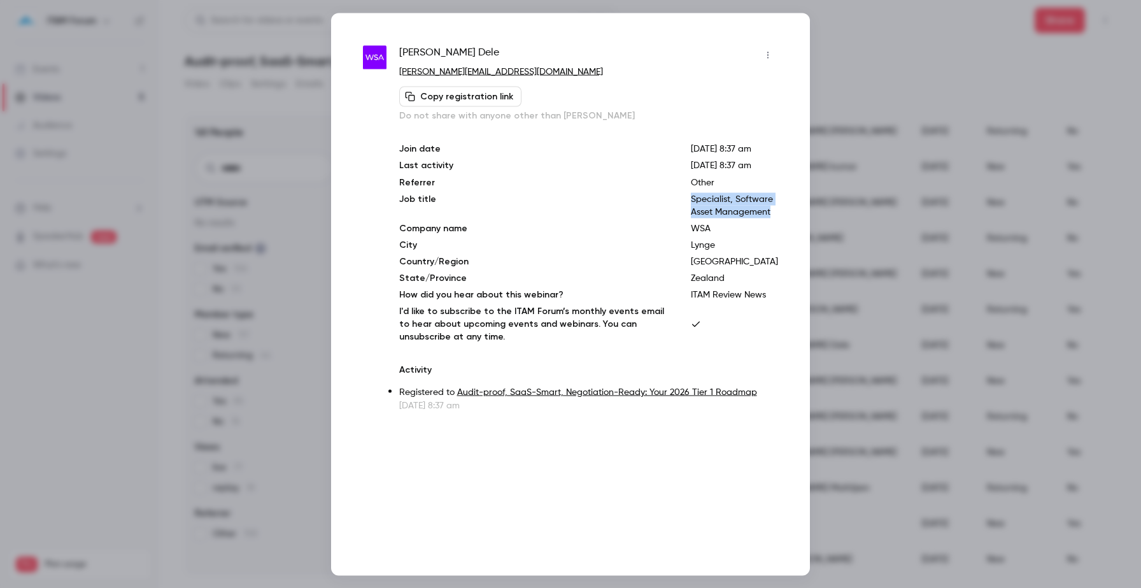
drag, startPoint x: 723, startPoint y: 225, endPoint x: 781, endPoint y: 262, distance: 69.1
click at [781, 262] on div "[PERSON_NAME] [PERSON_NAME][EMAIL_ADDRESS][DOMAIN_NAME] Copy registration link …" at bounding box center [570, 294] width 479 height 562
click at [272, 131] on div at bounding box center [570, 294] width 1141 height 588
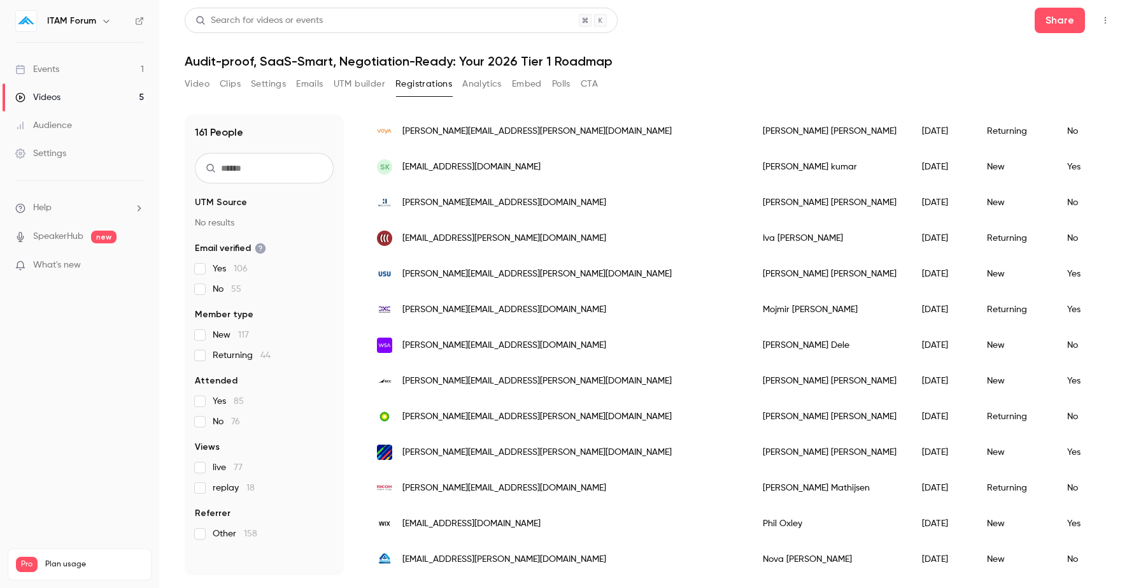
scroll to position [1444, 0]
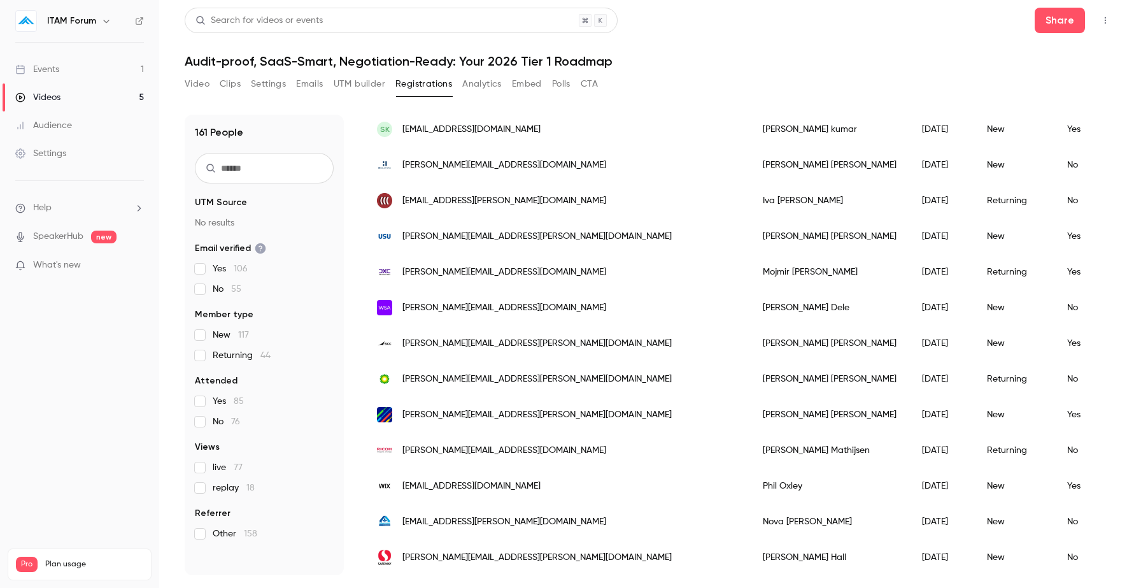
click at [750, 520] on div "Nova [PERSON_NAME]" at bounding box center [829, 522] width 159 height 36
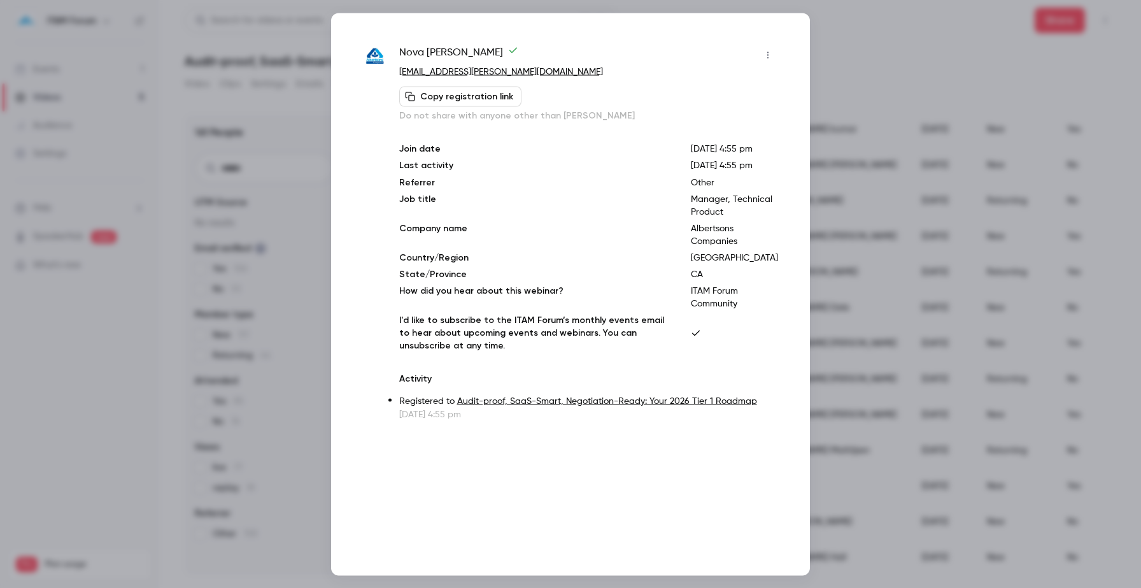
click at [739, 218] on p "Manager, Technical Product" at bounding box center [734, 204] width 87 height 25
drag, startPoint x: 732, startPoint y: 225, endPoint x: 774, endPoint y: 254, distance: 50.9
click at [774, 218] on p "Manager, Technical Product" at bounding box center [734, 204] width 87 height 25
drag, startPoint x: 733, startPoint y: 265, endPoint x: 781, endPoint y: 274, distance: 48.7
click at [781, 274] on div "Nova [PERSON_NAME] [EMAIL_ADDRESS][PERSON_NAME][DOMAIN_NAME] Copy registration …" at bounding box center [570, 294] width 479 height 562
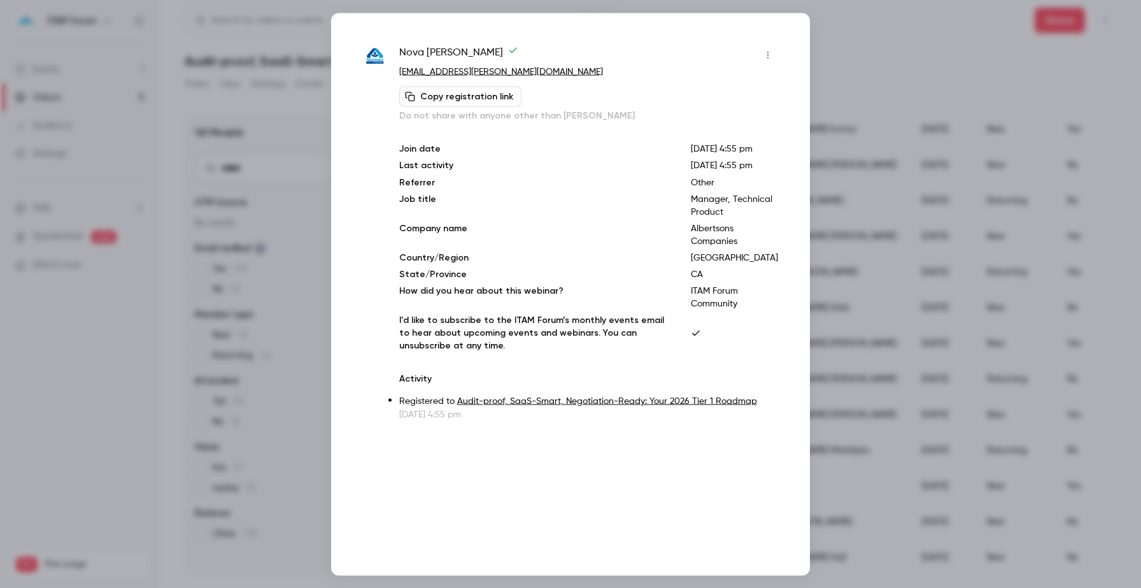
click at [273, 98] on div at bounding box center [570, 294] width 1141 height 588
